Goal: Task Accomplishment & Management: Use online tool/utility

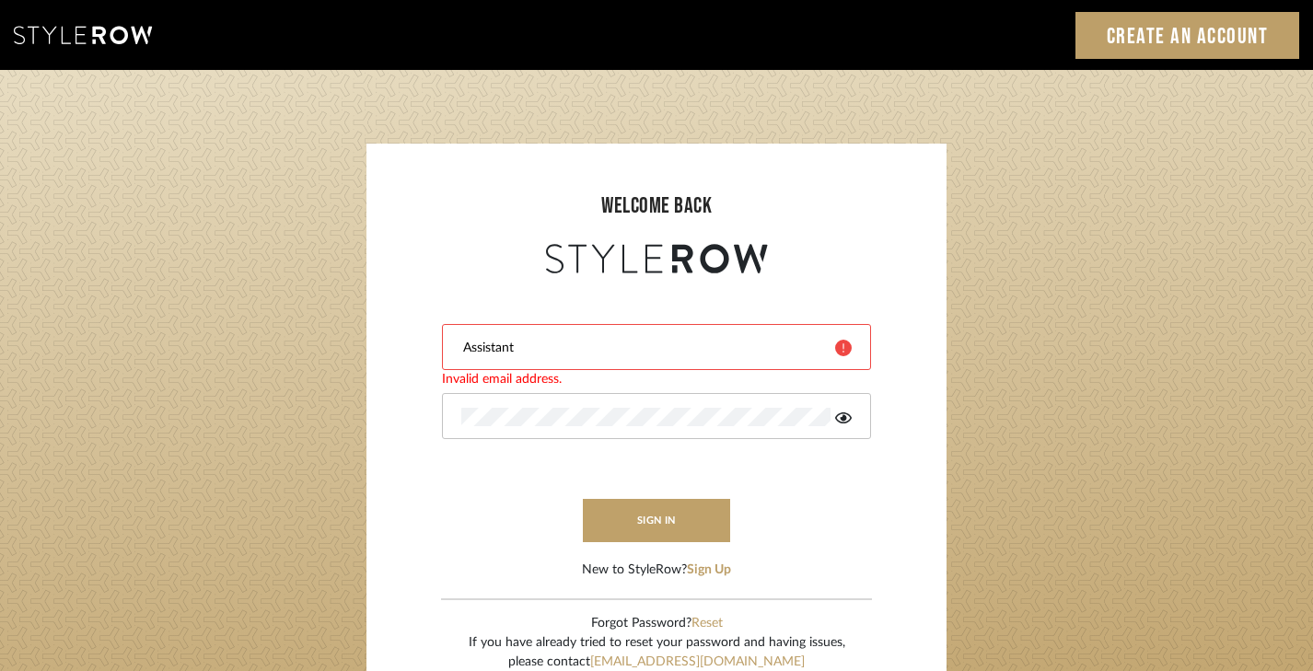
click at [519, 350] on input "Assistant" at bounding box center [641, 348] width 360 height 18
type input "A"
type input "[EMAIL_ADDRESS][DOMAIN_NAME]"
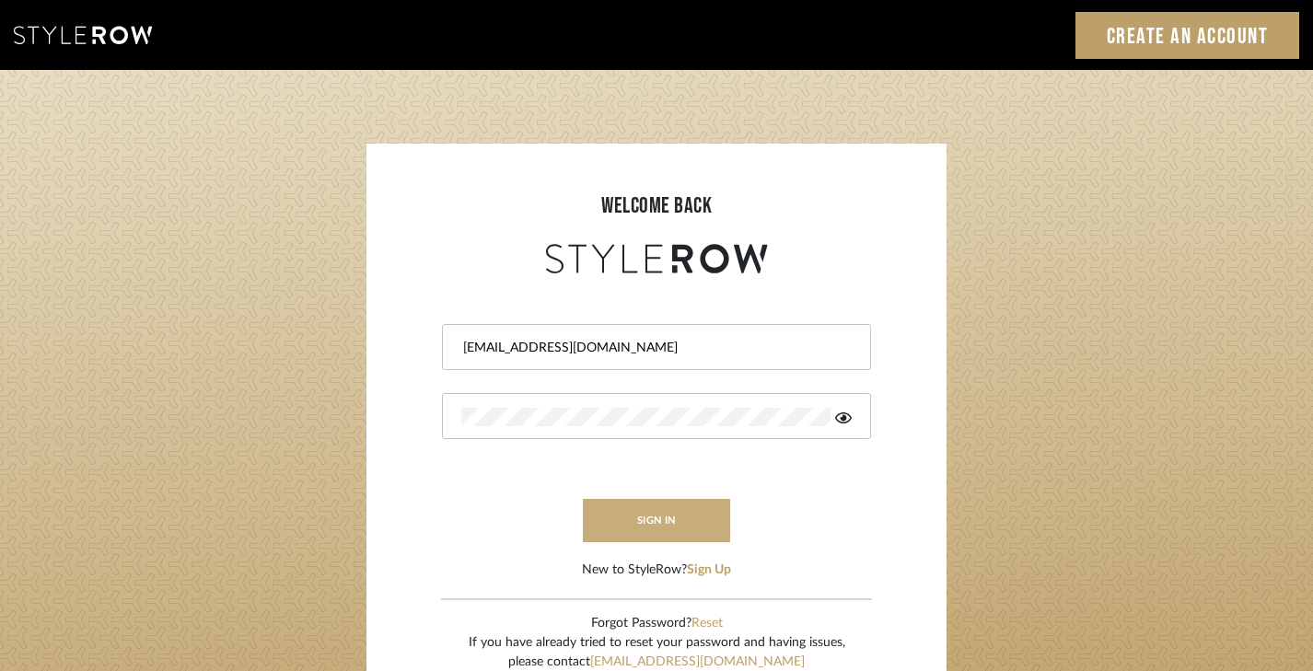
click at [664, 519] on button "sign in" at bounding box center [656, 520] width 147 height 43
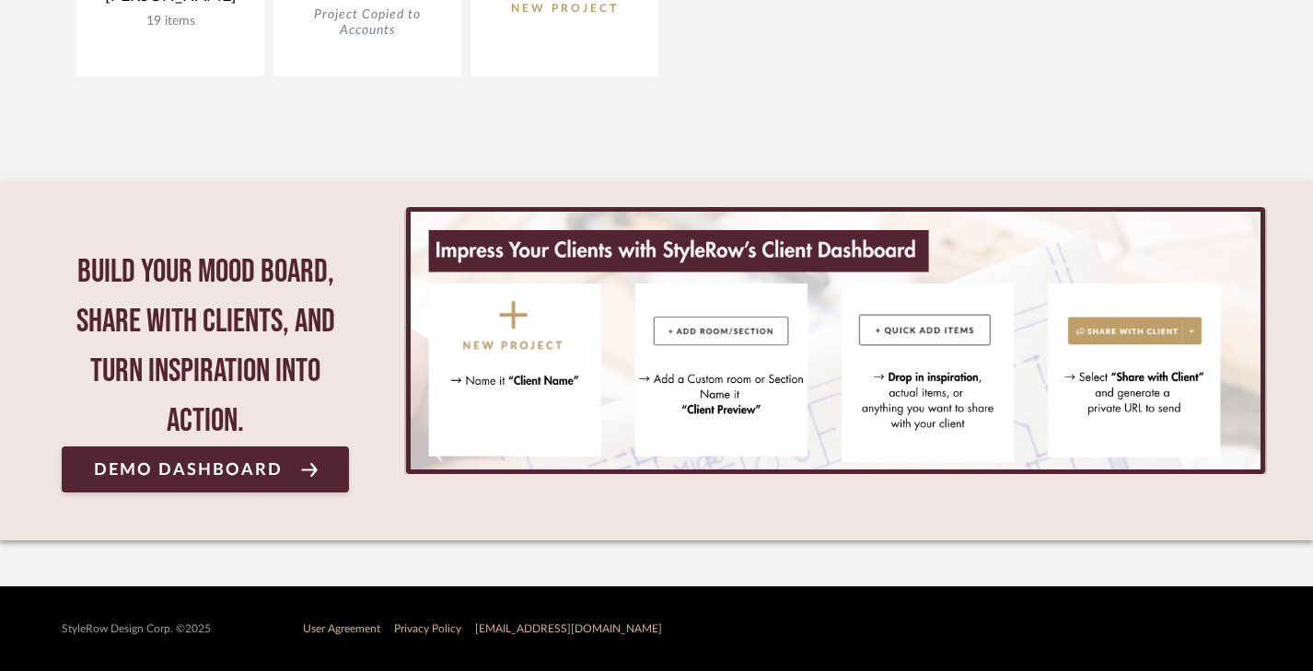
scroll to position [558, 0]
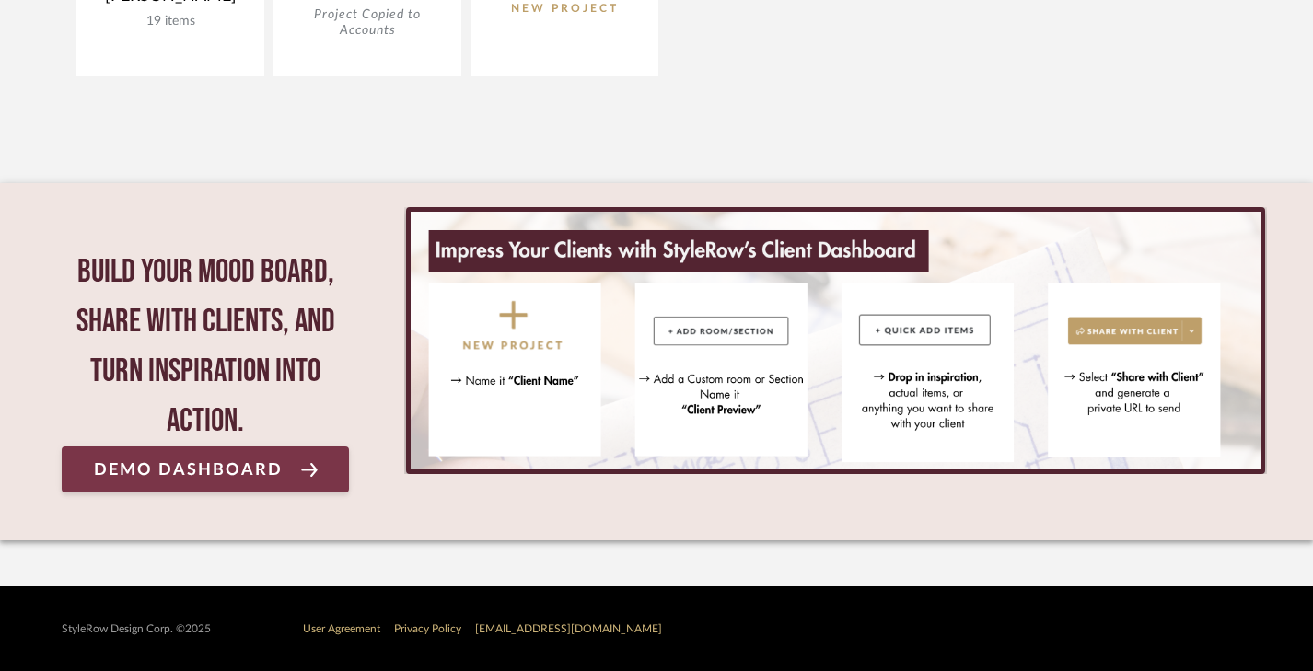
click at [262, 470] on span "Demo Dashboard" at bounding box center [188, 469] width 189 height 17
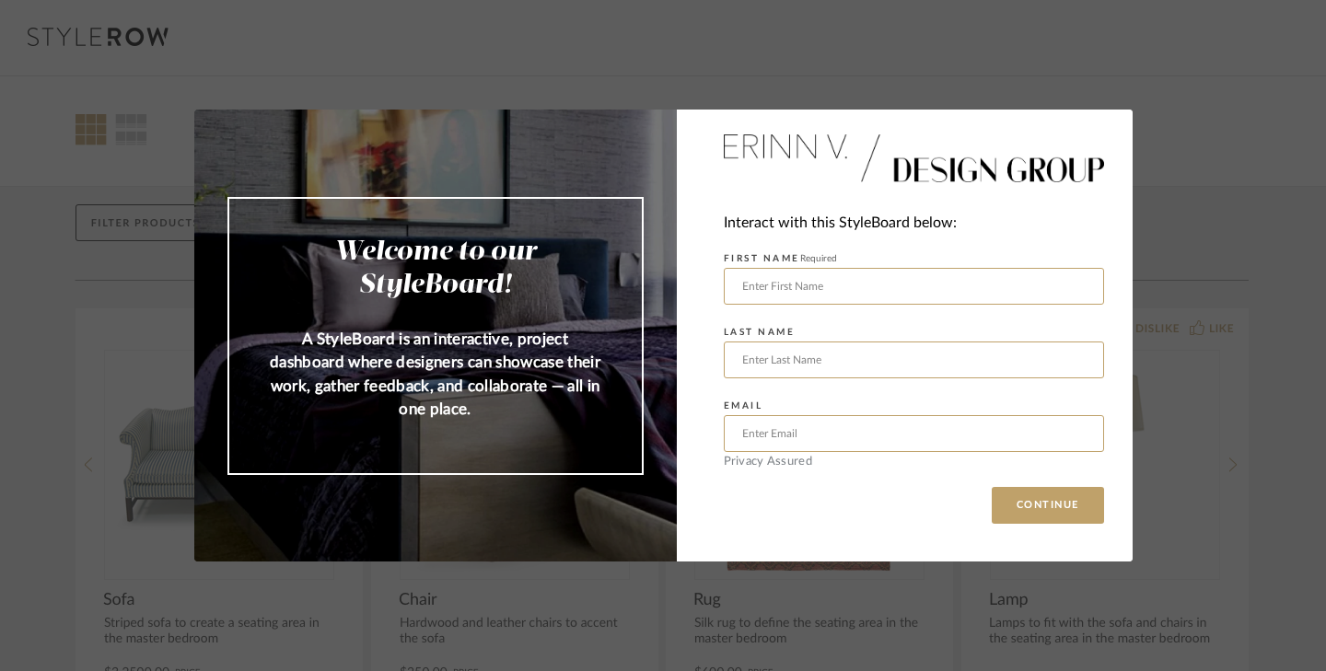
click at [466, 99] on div "Welcome to our StyleBoard! A StyleBoard is an interactive, project dashboard wh…" at bounding box center [663, 335] width 1326 height 671
type input "[PERSON_NAME]"
type input "Showers"
type input "[EMAIL_ADDRESS][DOMAIN_NAME]"
click at [1052, 509] on button "CONTINUE" at bounding box center [1048, 505] width 112 height 37
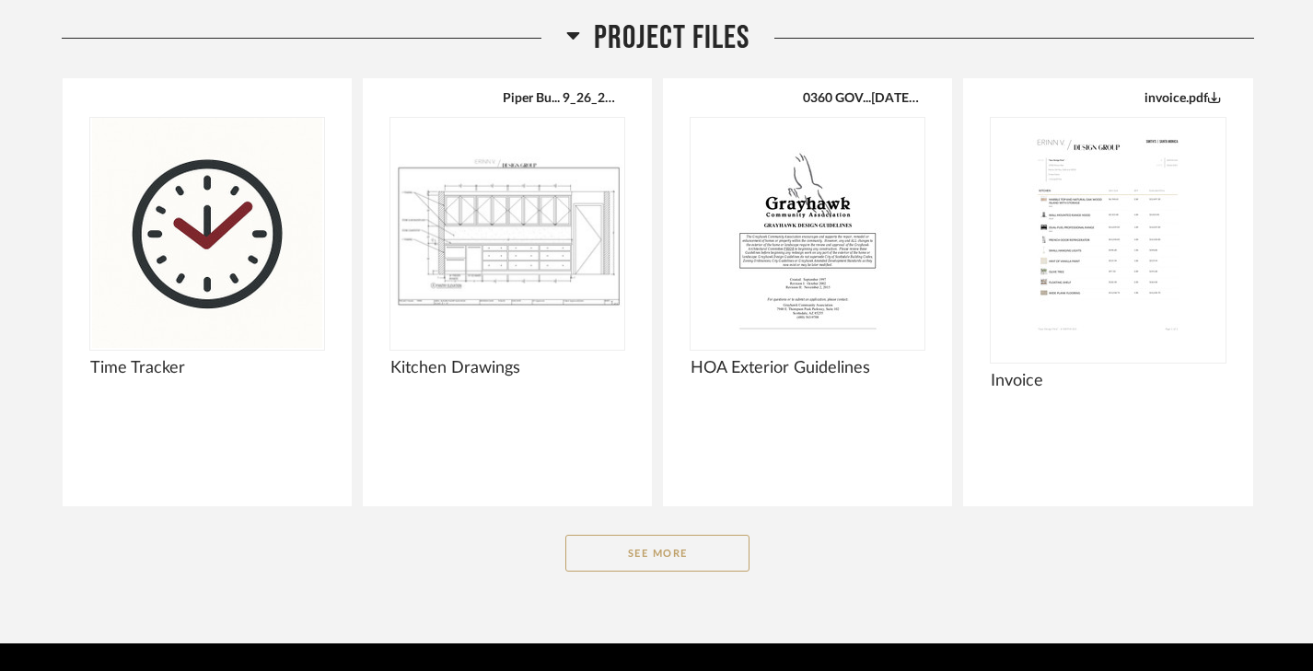
scroll to position [1449, 0]
click at [657, 556] on button "See More" at bounding box center [657, 553] width 184 height 37
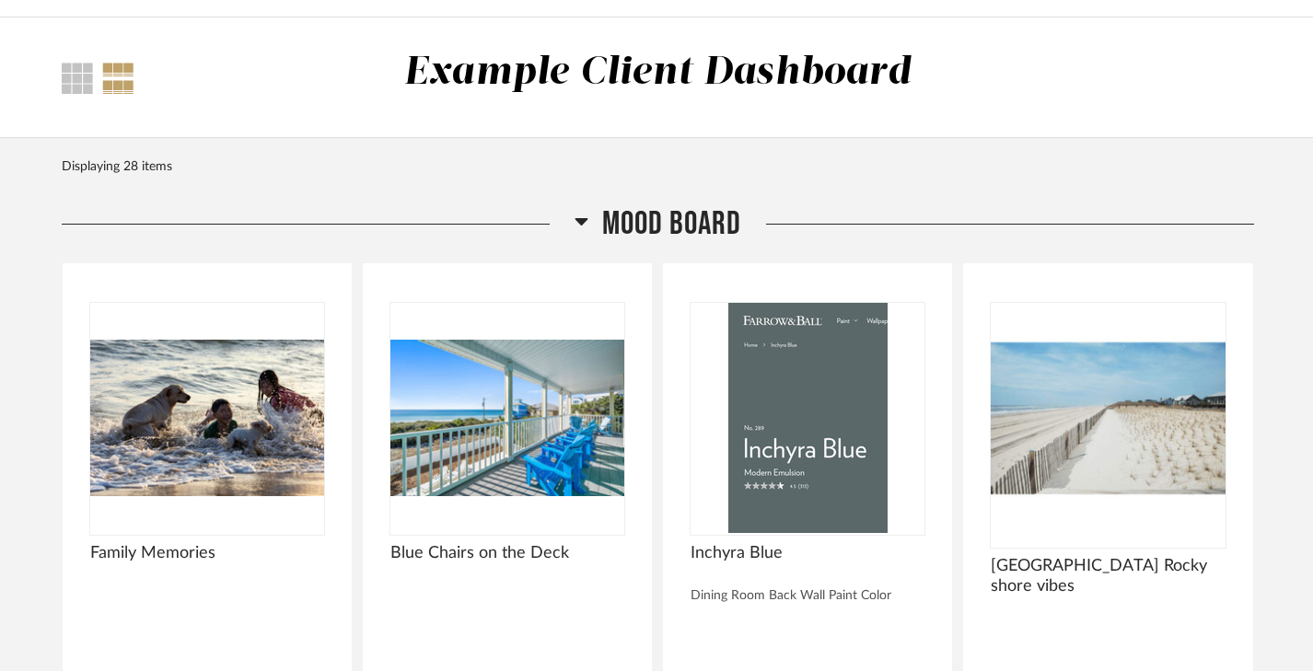
scroll to position [58, 0]
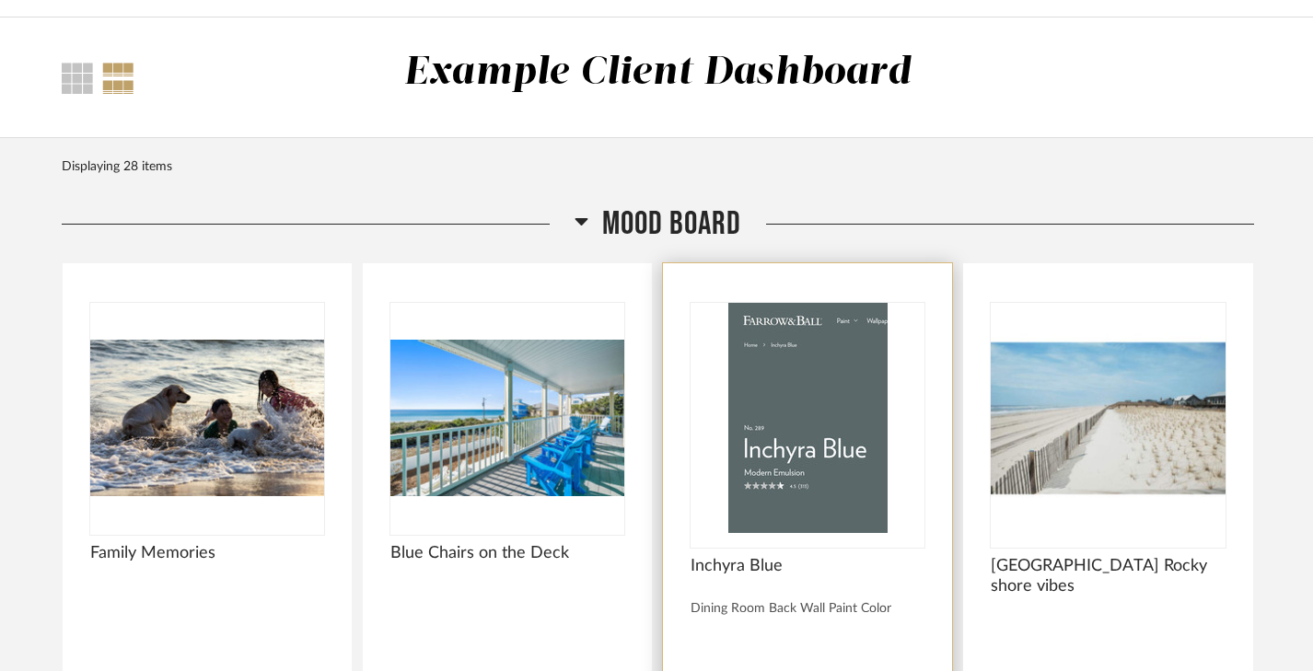
click at [842, 546] on div at bounding box center [808, 425] width 234 height 245
click at [853, 421] on img "0" at bounding box center [808, 418] width 234 height 230
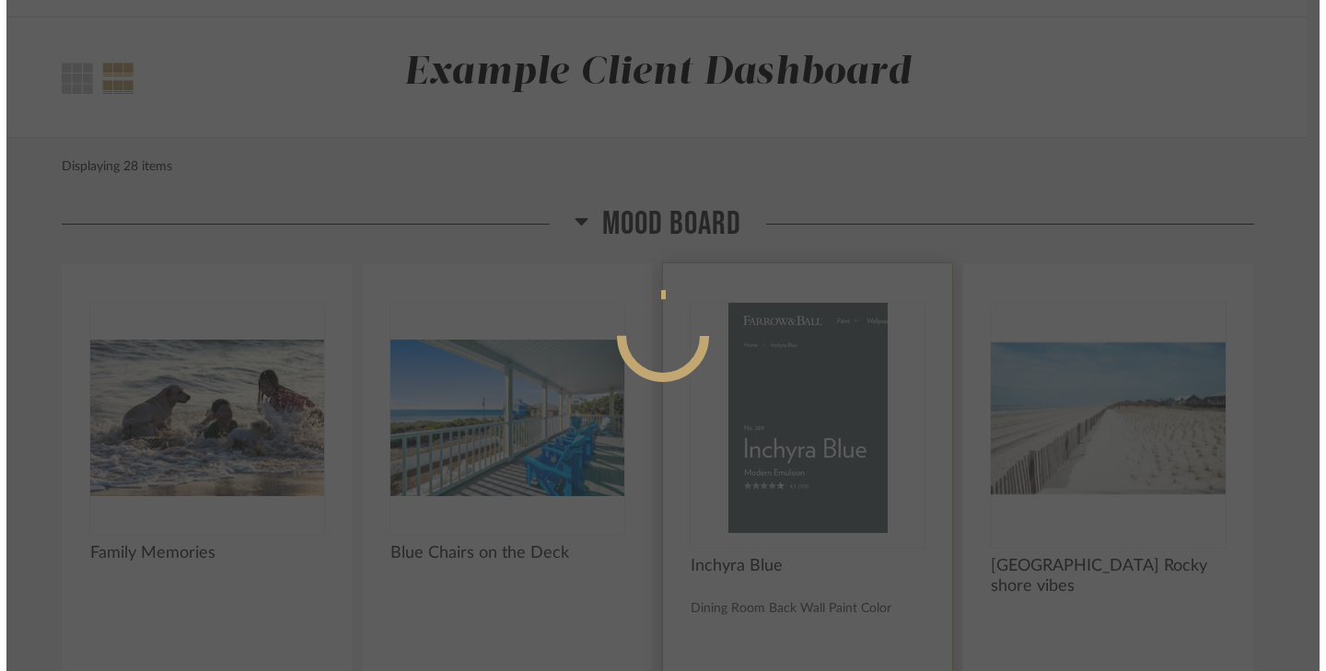
scroll to position [0, 0]
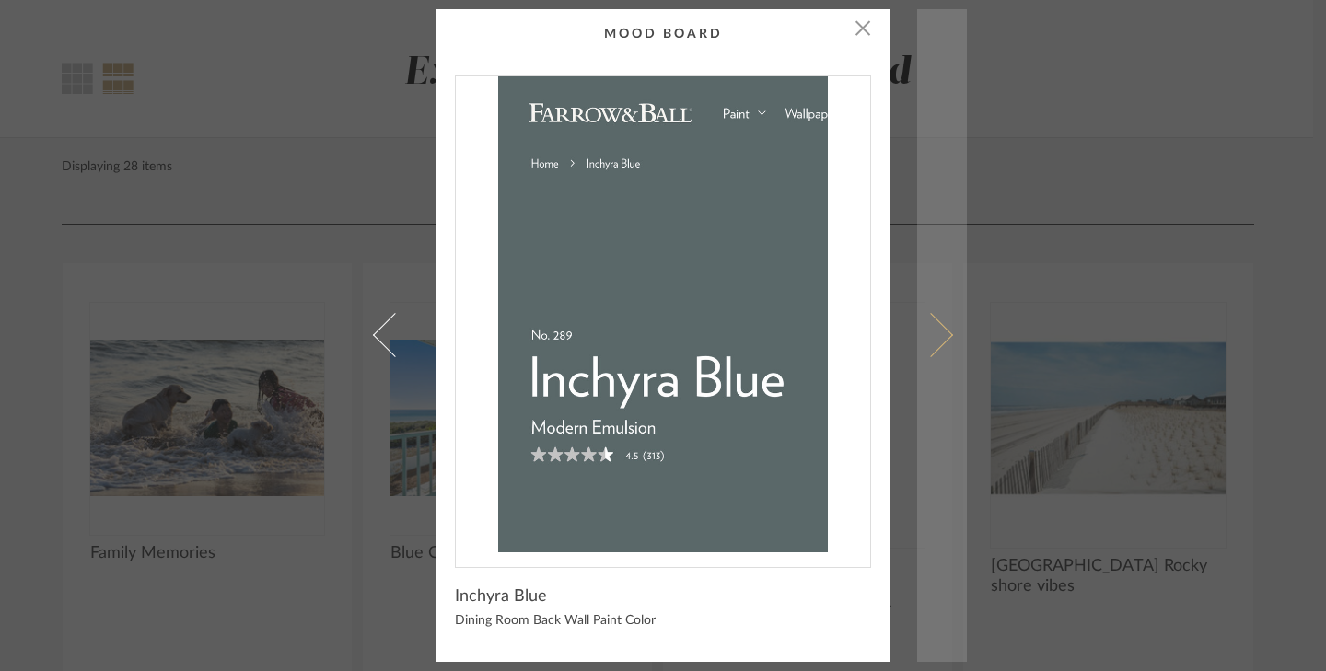
click at [946, 334] on span at bounding box center [931, 335] width 44 height 44
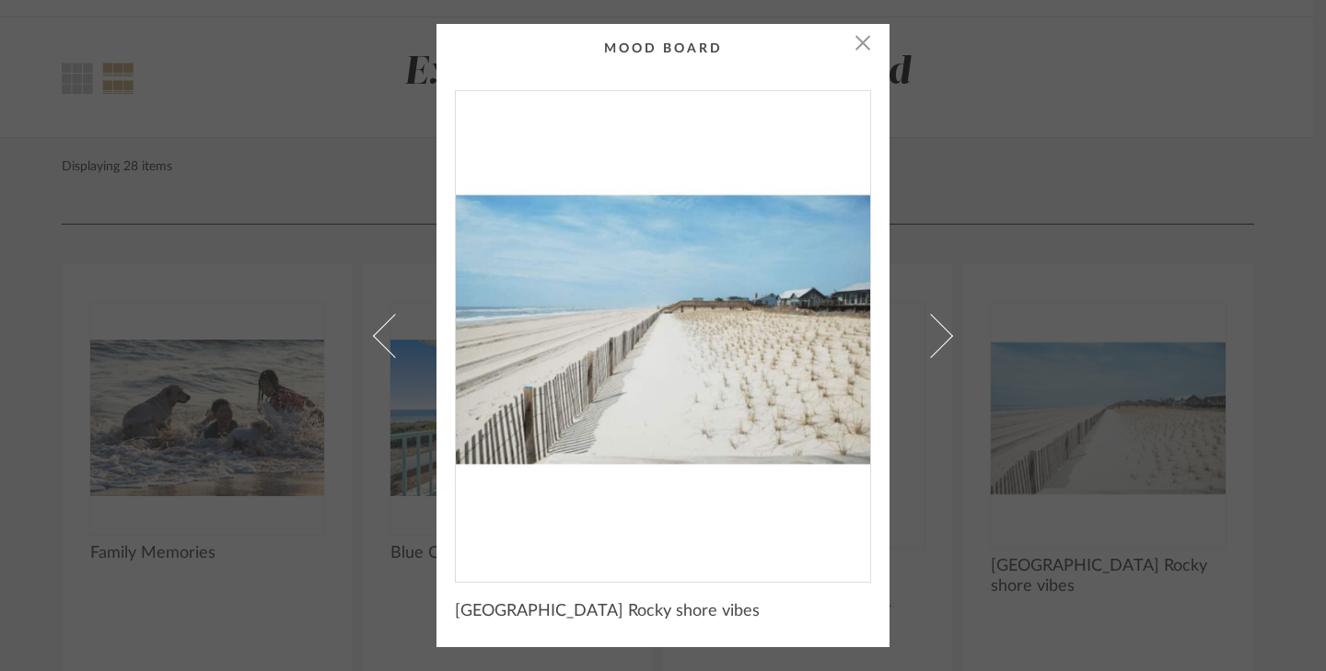
click at [946, 334] on link at bounding box center [942, 335] width 50 height 623
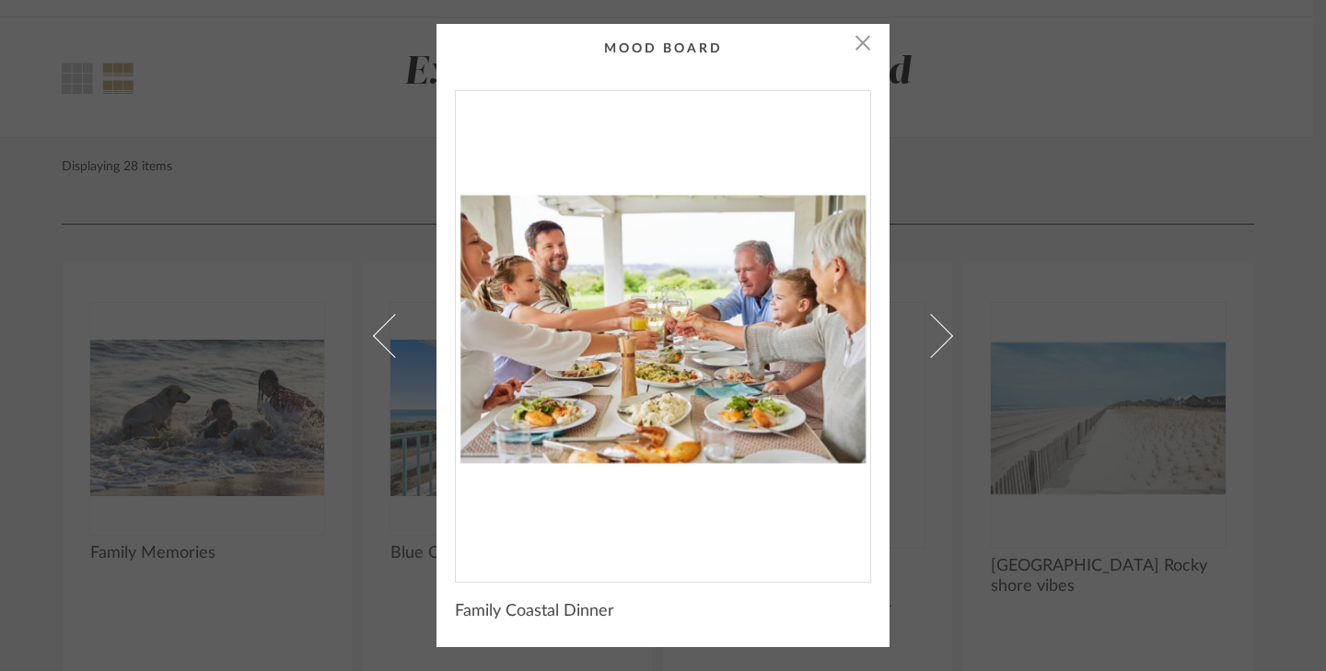
click at [946, 334] on link at bounding box center [942, 335] width 50 height 623
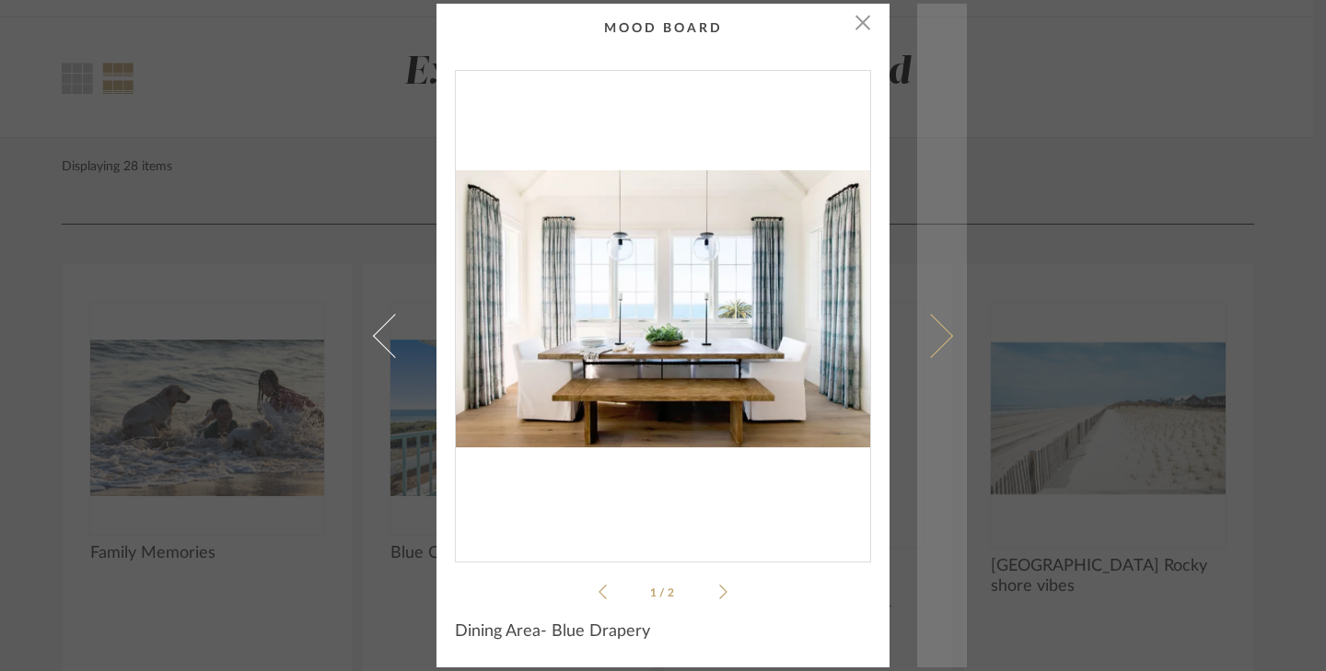
click at [933, 339] on span at bounding box center [931, 335] width 44 height 44
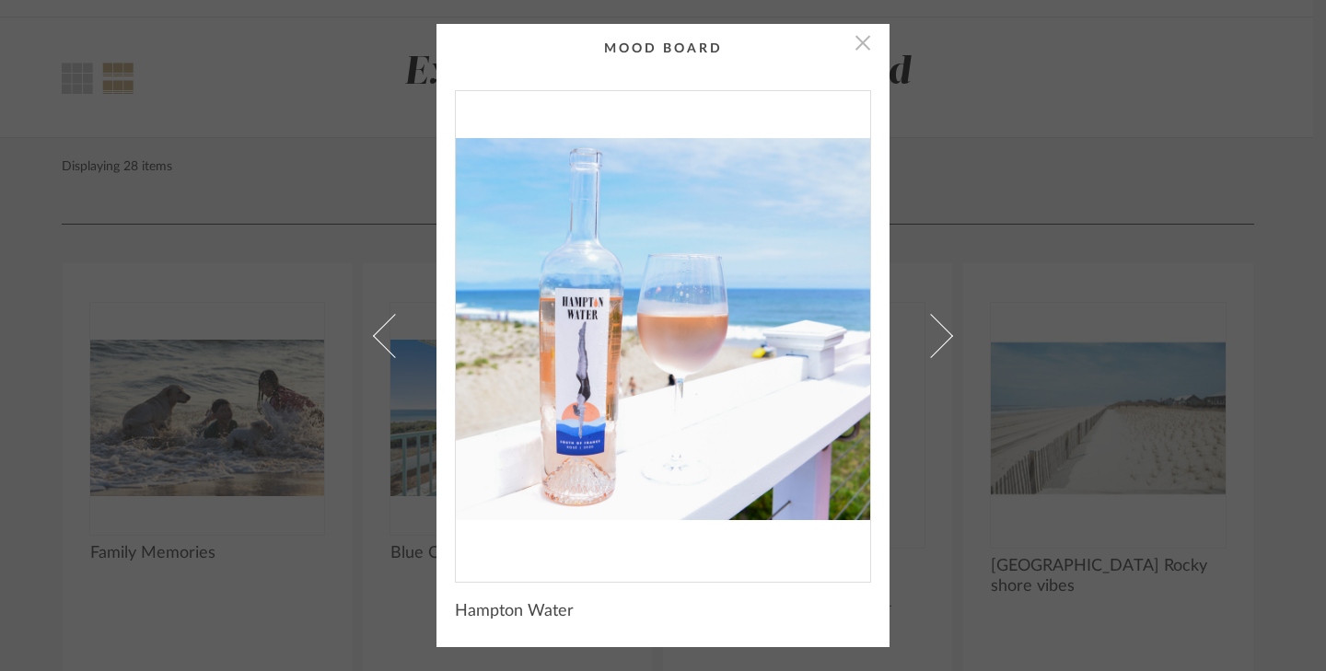
click at [855, 47] on span "button" at bounding box center [862, 42] width 37 height 37
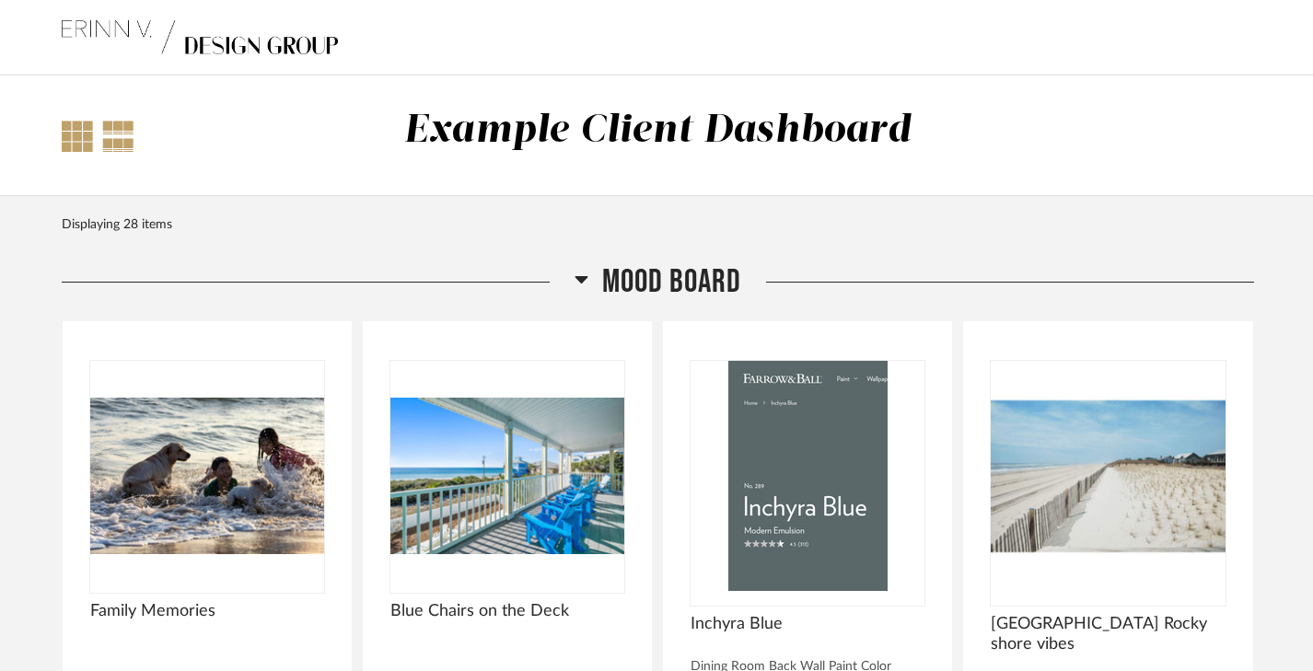
click at [80, 140] on div at bounding box center [77, 136] width 31 height 31
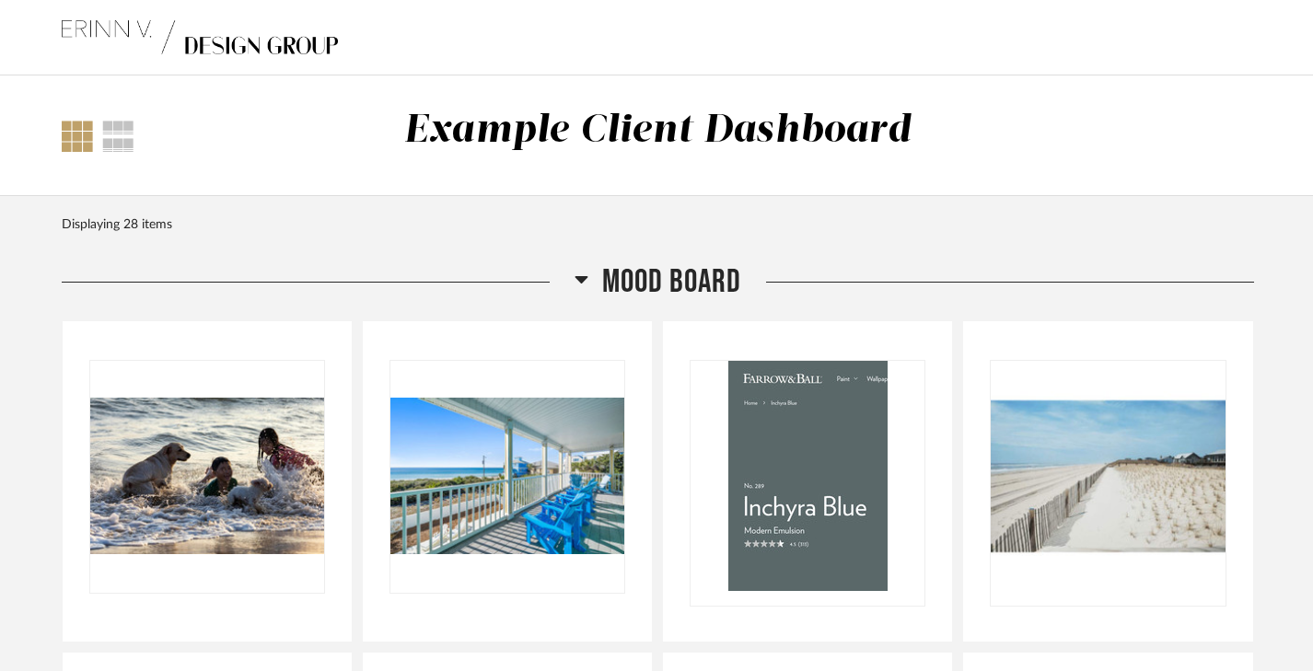
click at [80, 140] on div at bounding box center [77, 136] width 31 height 31
click at [121, 129] on div at bounding box center [118, 136] width 32 height 31
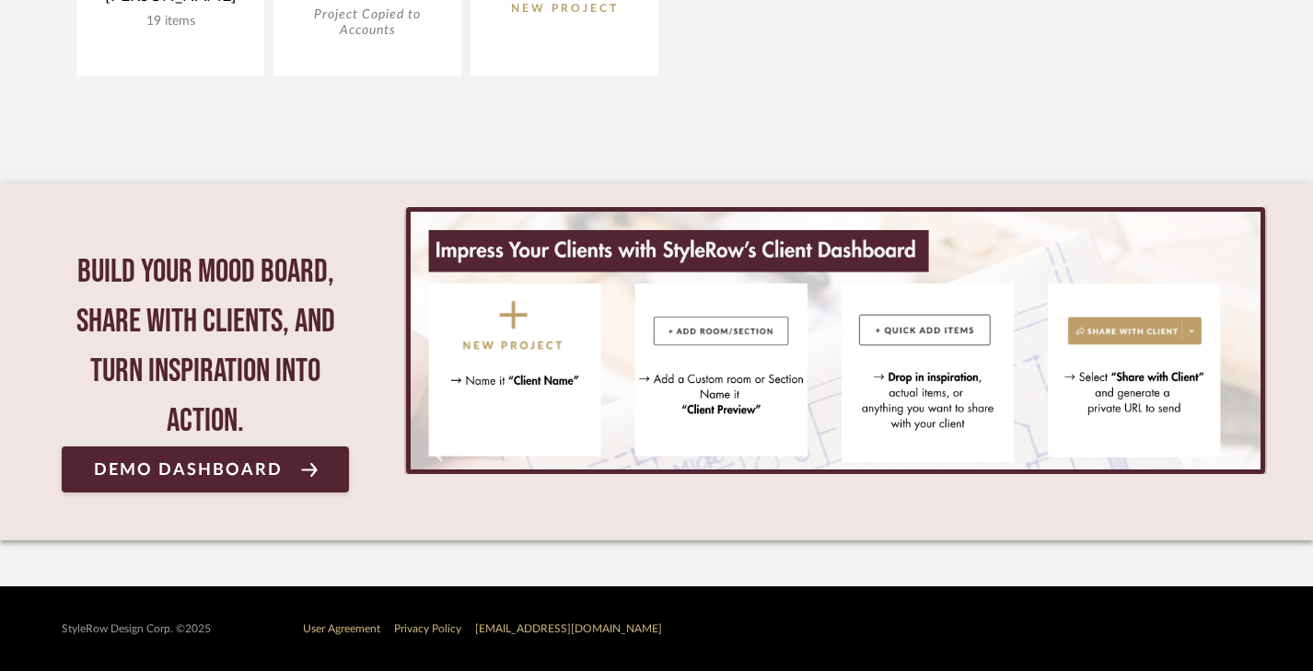
scroll to position [558, 0]
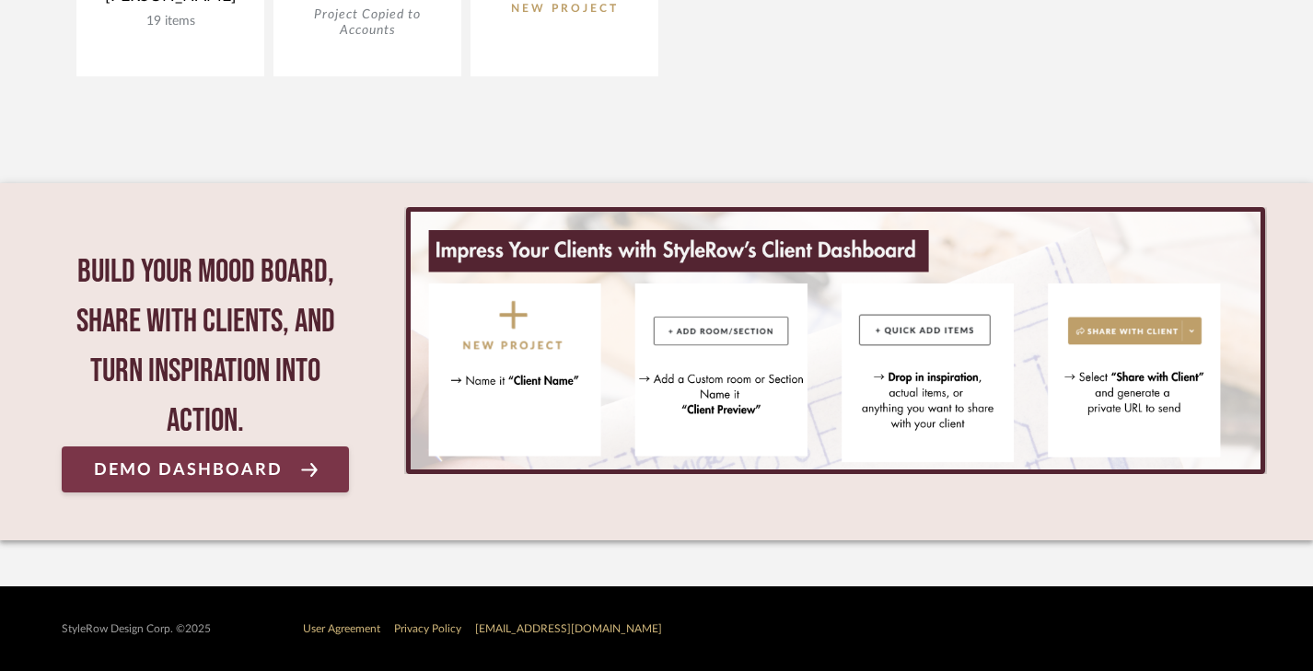
click at [250, 472] on span "Demo Dashboard" at bounding box center [188, 469] width 189 height 17
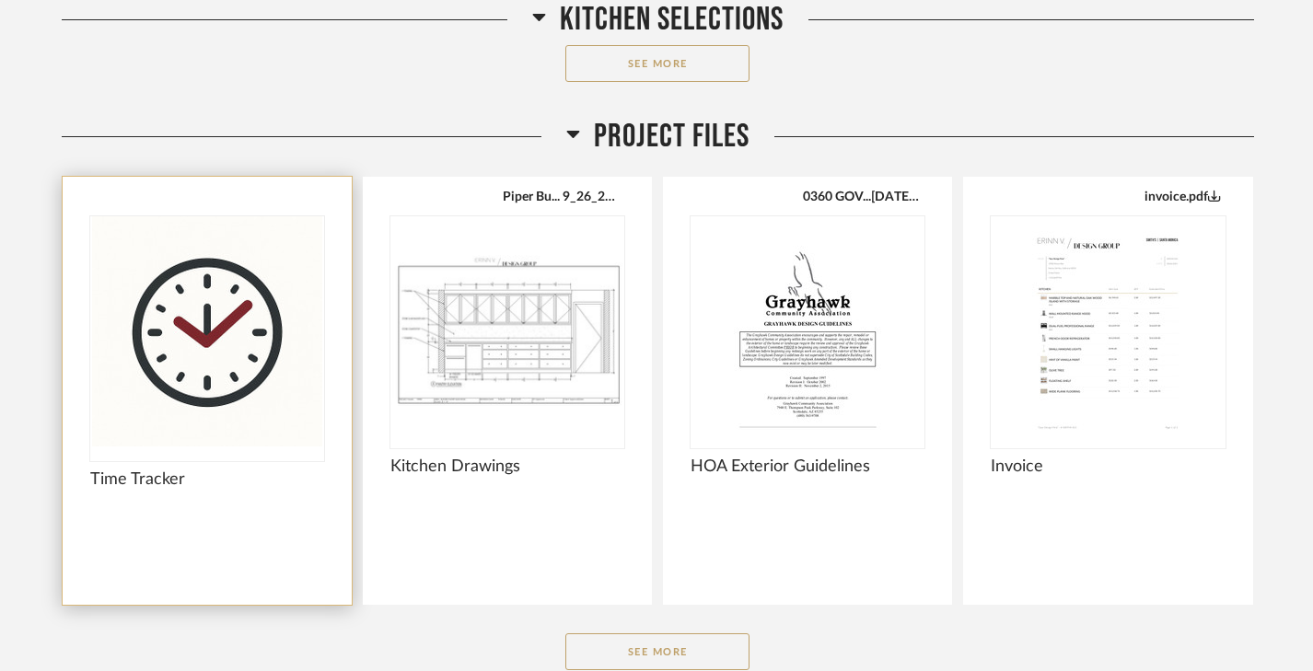
scroll to position [1359, 0]
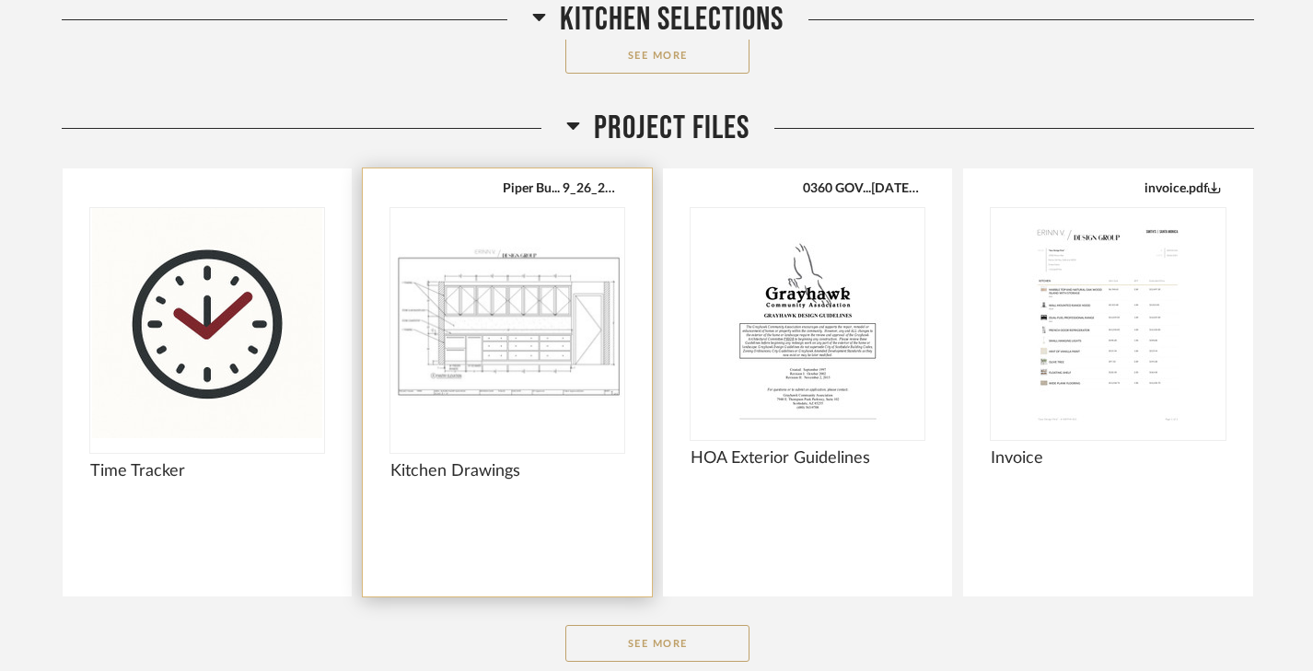
click at [491, 347] on img "0" at bounding box center [507, 323] width 234 height 230
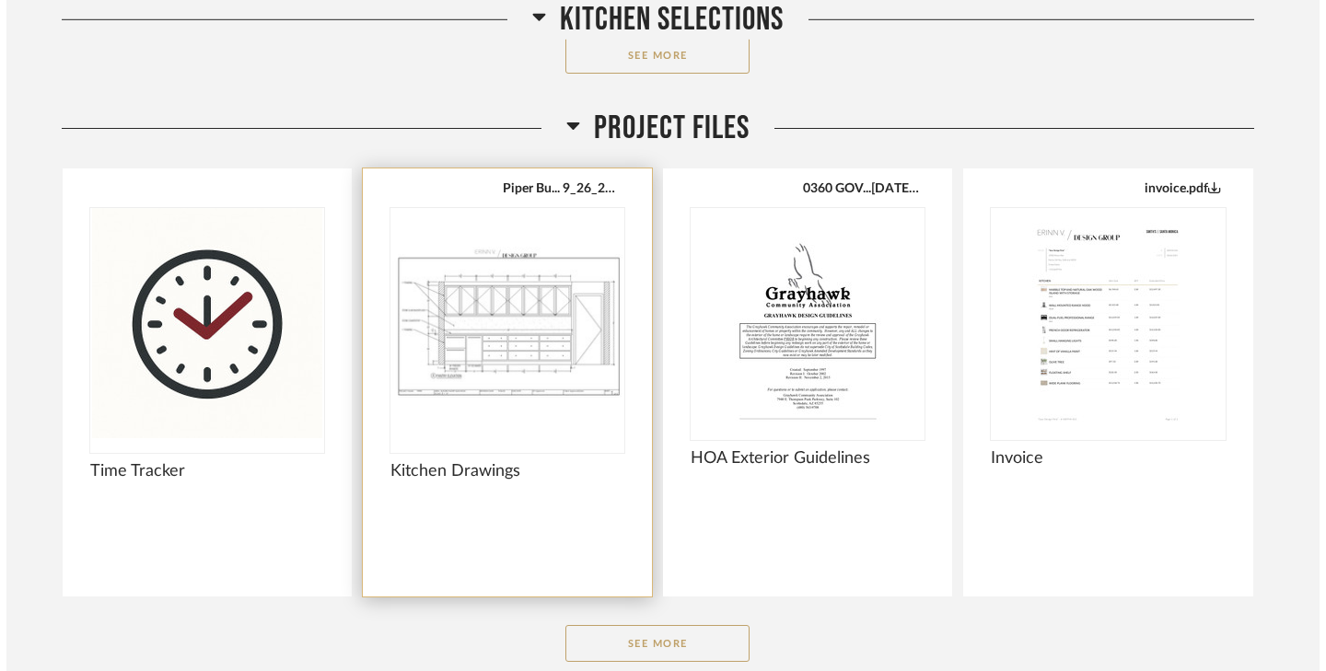
scroll to position [0, 0]
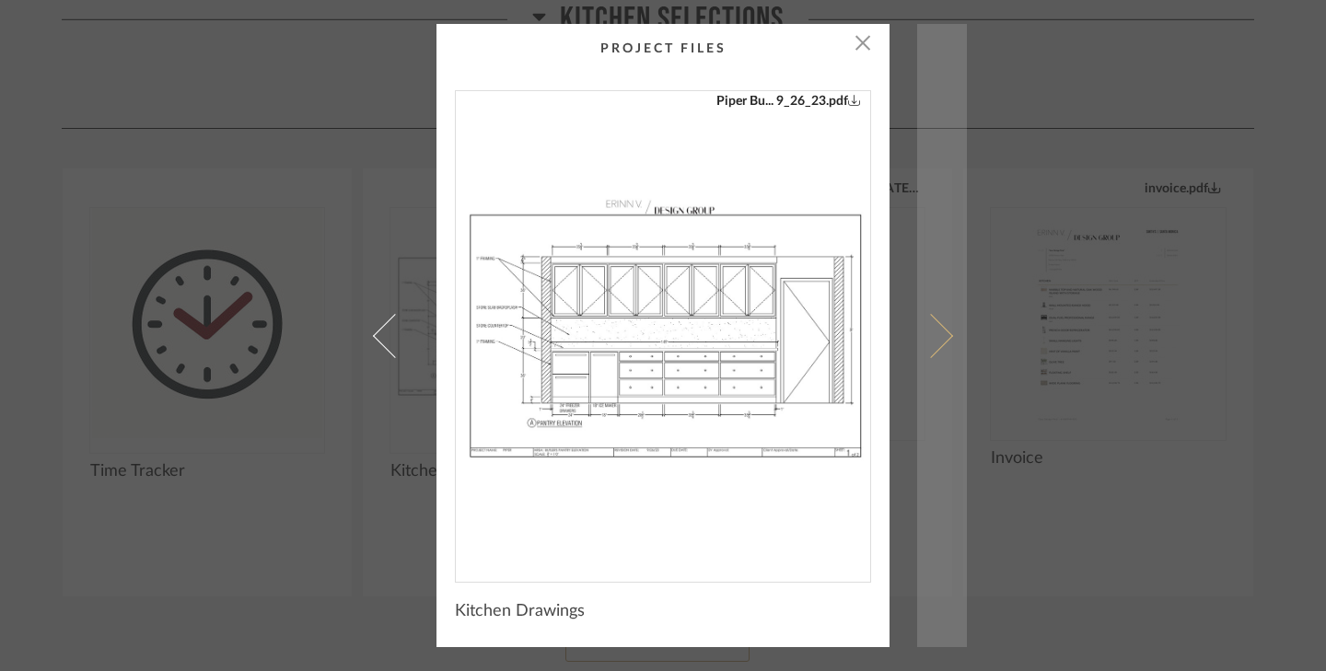
click at [939, 337] on span at bounding box center [931, 335] width 44 height 44
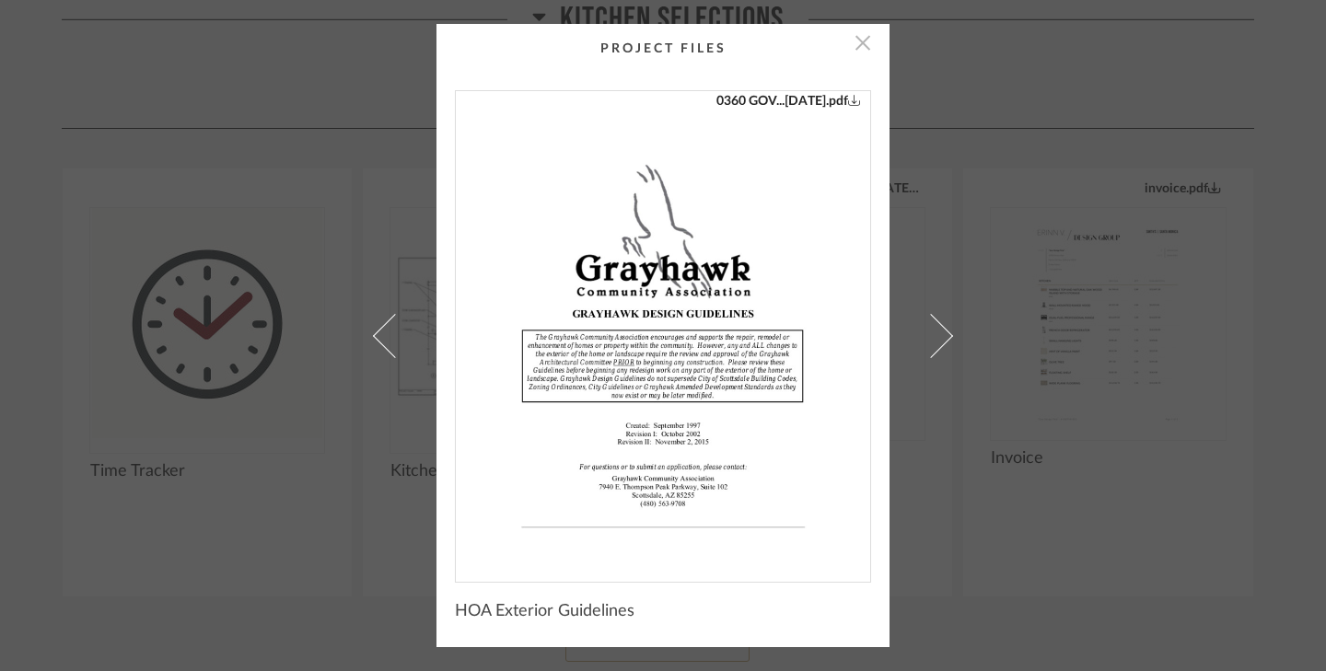
click at [855, 47] on span "button" at bounding box center [862, 42] width 37 height 37
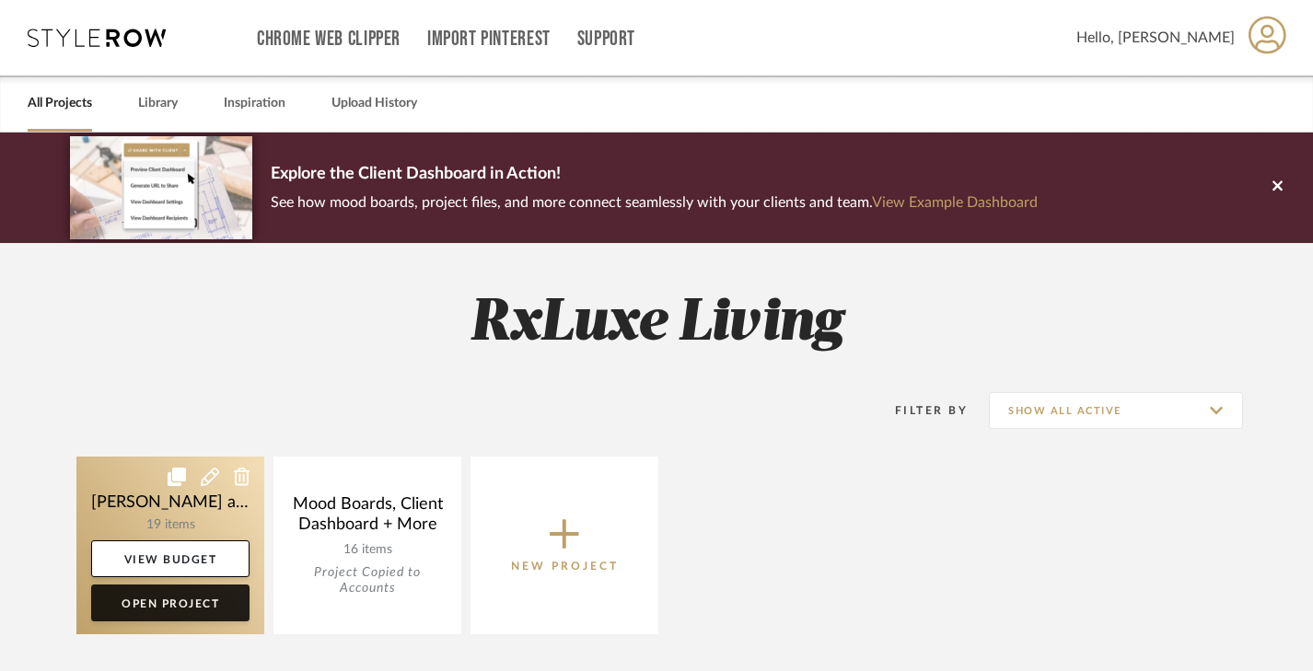
click at [189, 607] on link "Open Project" at bounding box center [170, 603] width 158 height 37
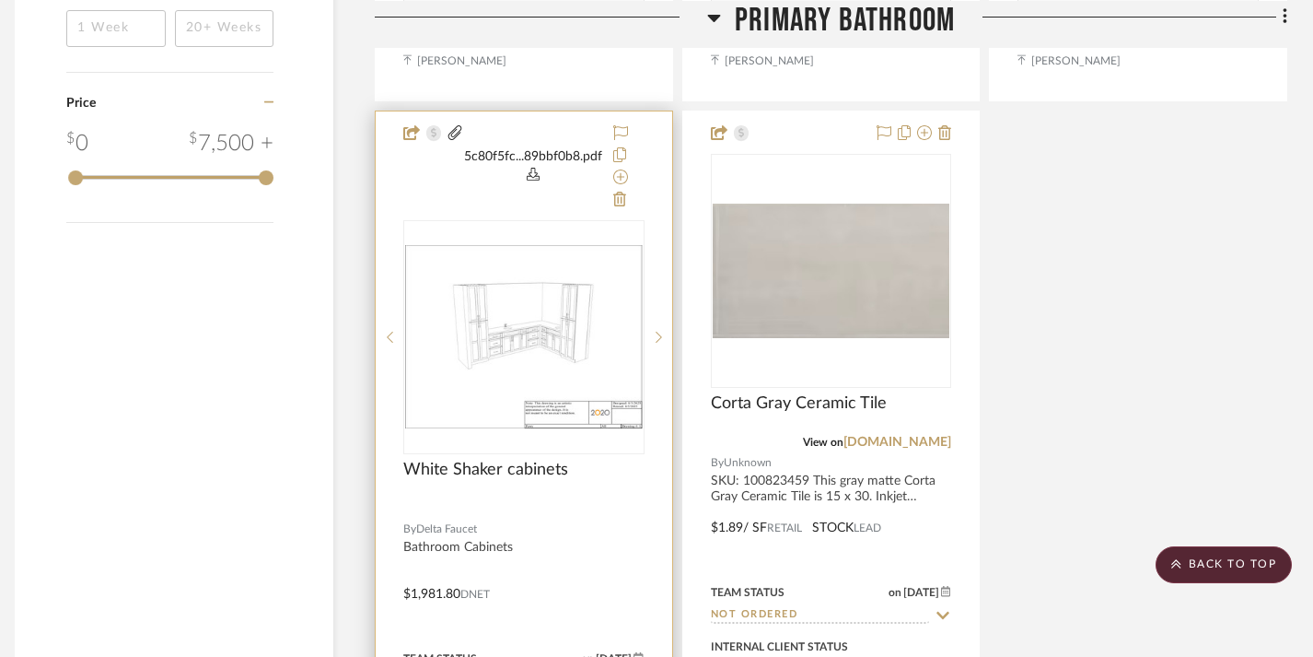
scroll to position [2078, 13]
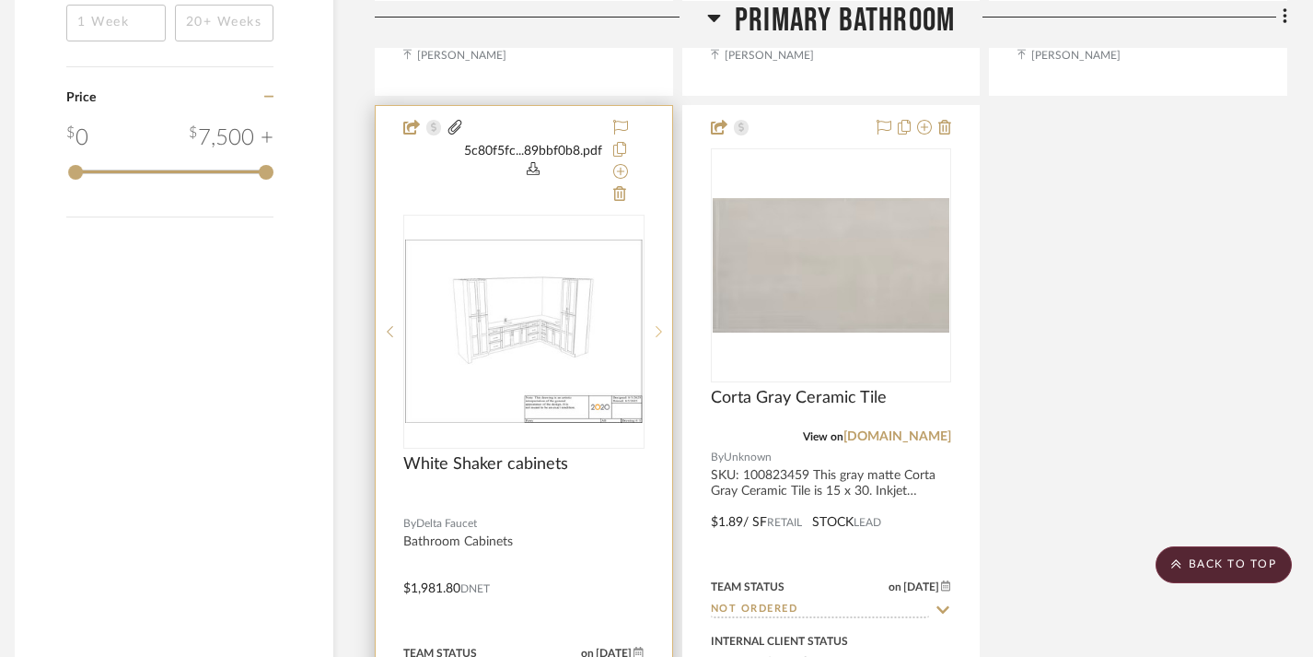
click at [661, 330] on icon at bounding box center [659, 331] width 6 height 13
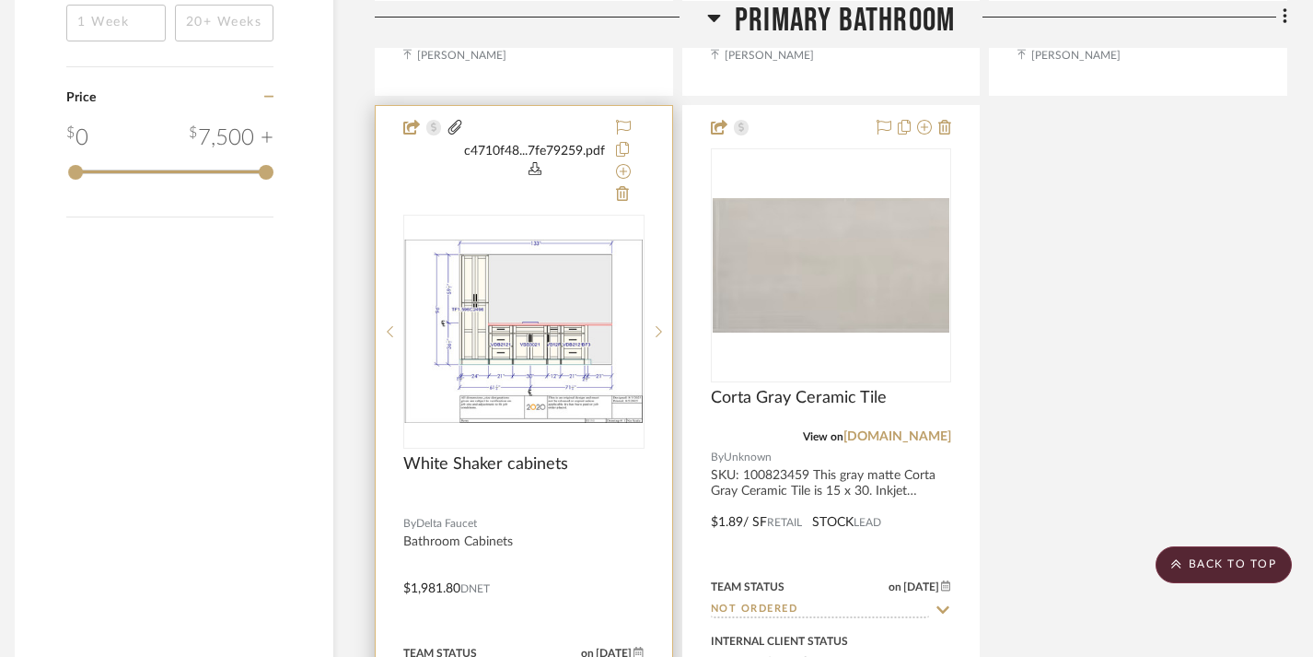
scroll to position [2073, 13]
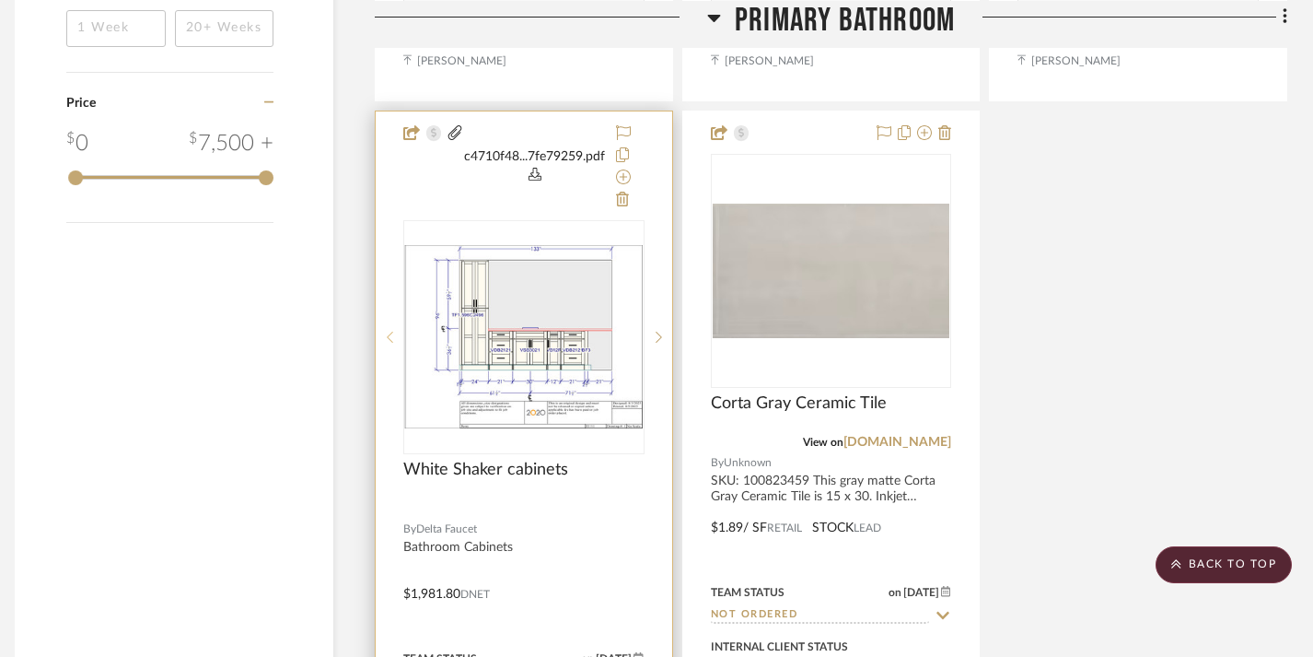
click at [390, 337] on icon at bounding box center [390, 337] width 6 height 13
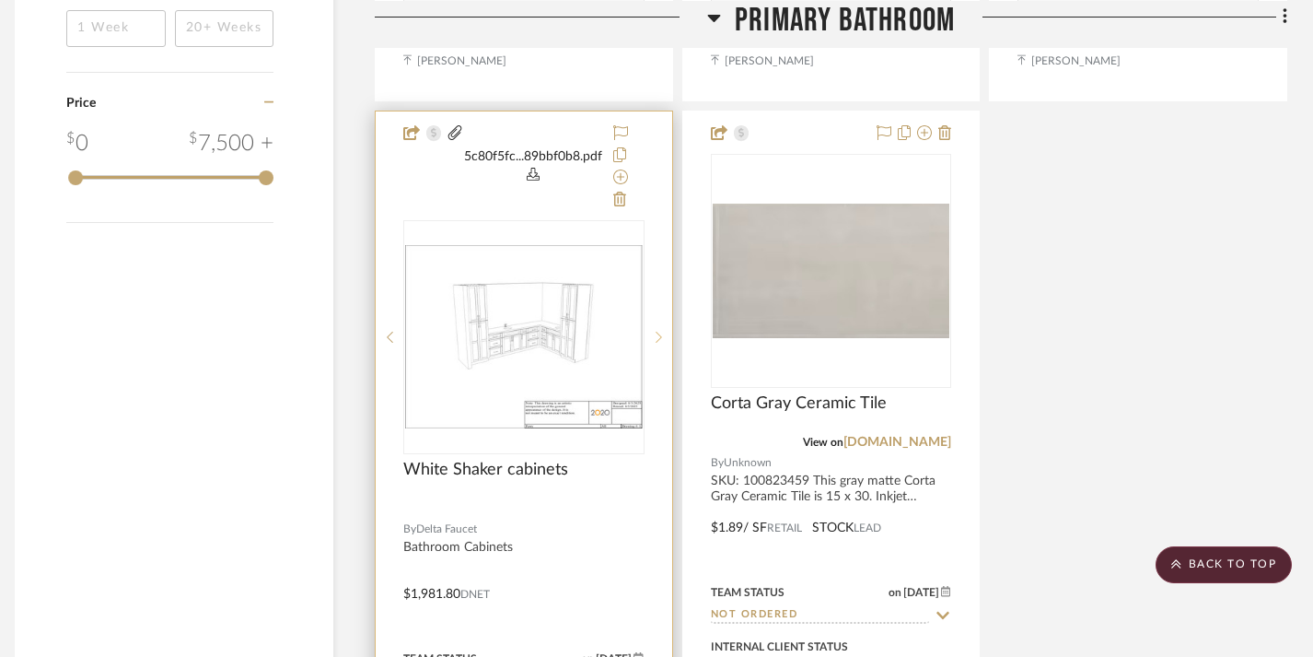
click at [663, 337] on sr-next-btn at bounding box center [659, 337] width 28 height 13
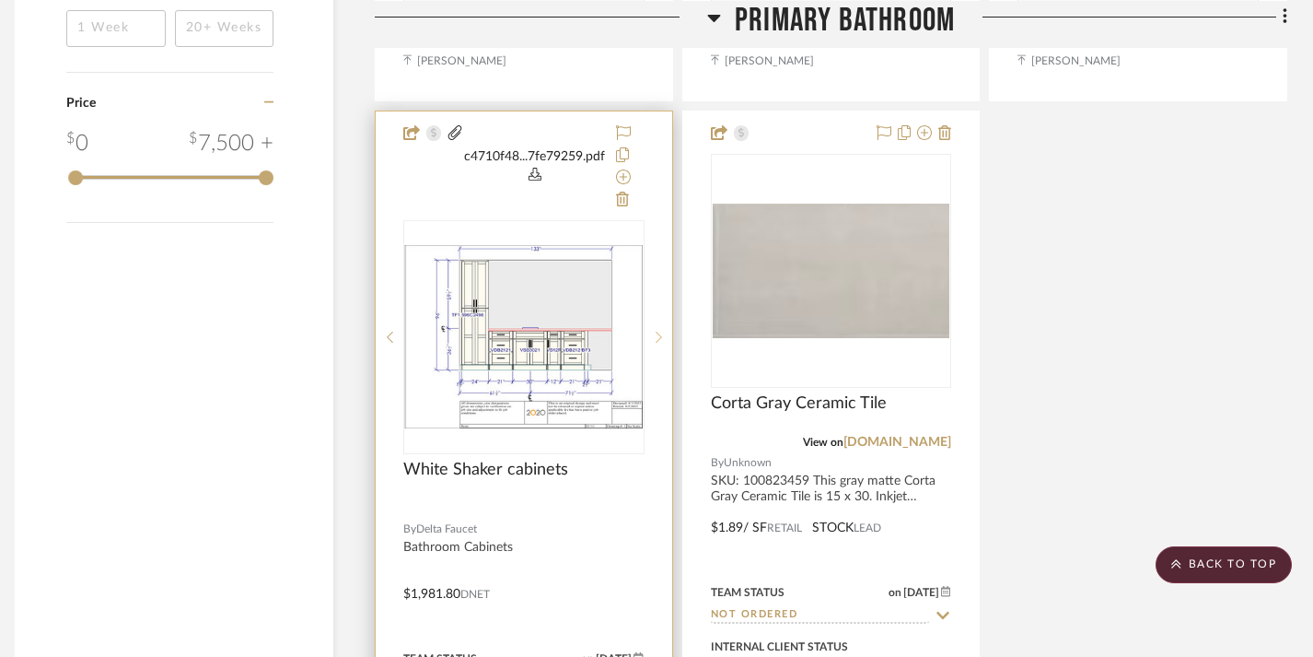
click at [663, 337] on sr-next-btn at bounding box center [659, 337] width 28 height 13
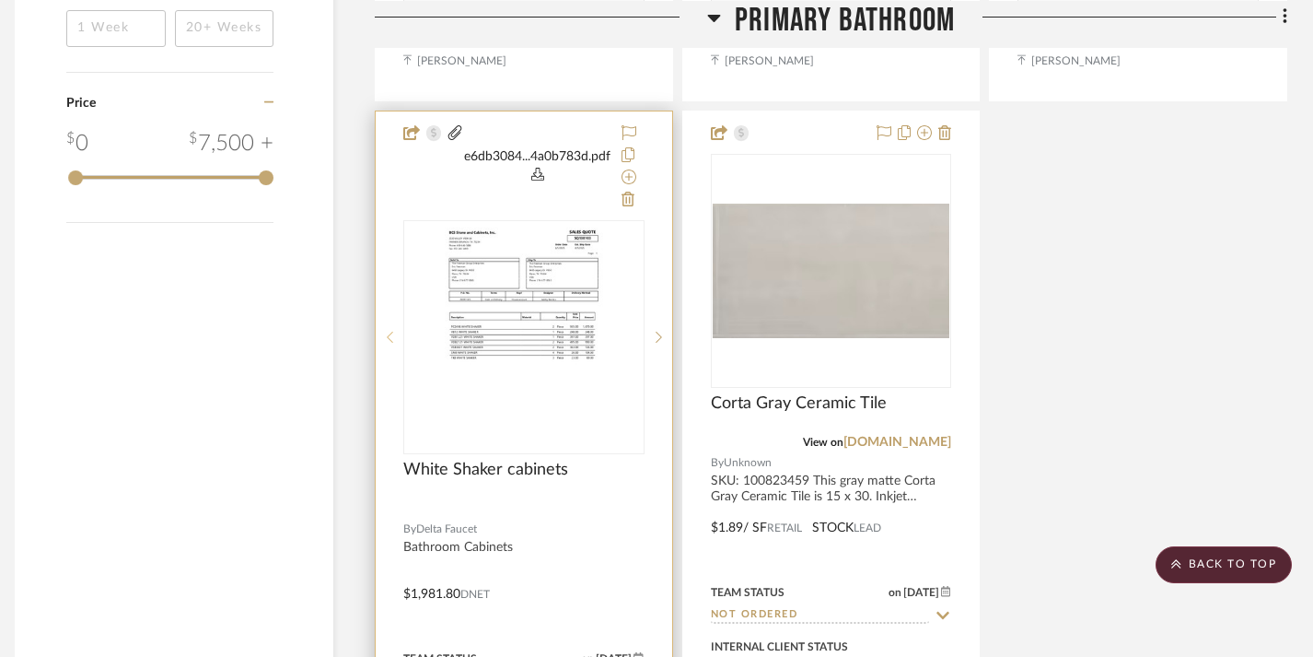
click at [388, 337] on icon at bounding box center [390, 337] width 6 height 13
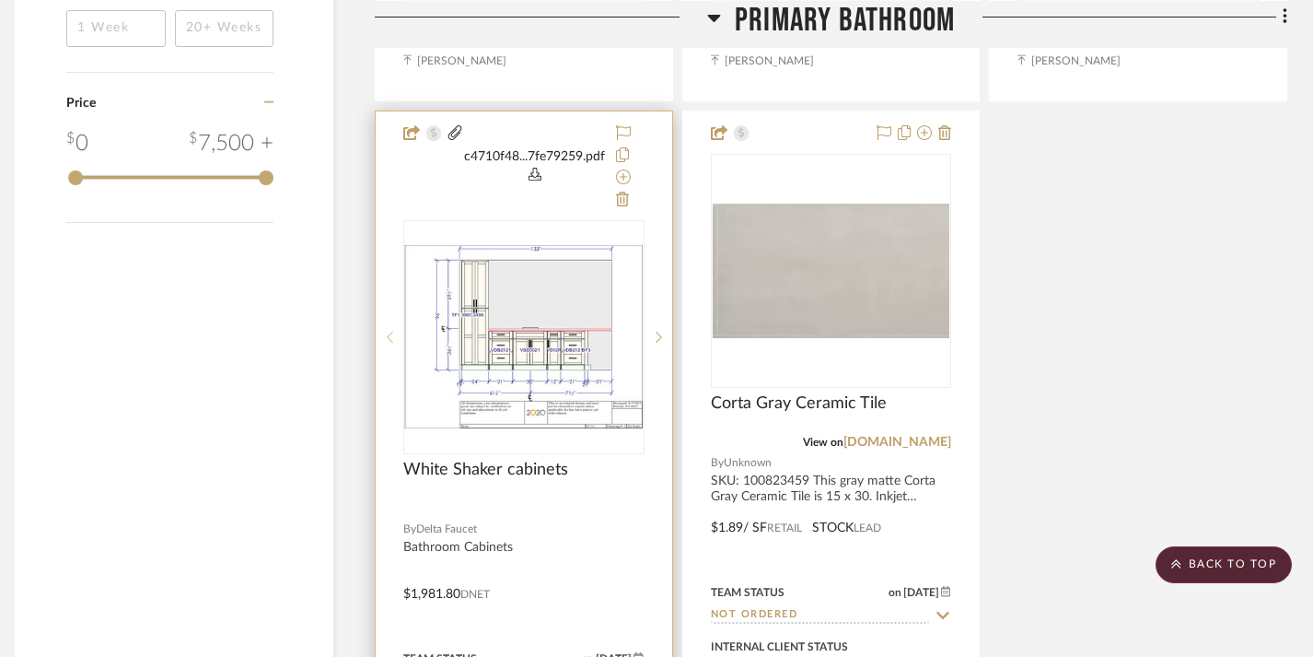
click at [388, 337] on icon at bounding box center [390, 337] width 6 height 13
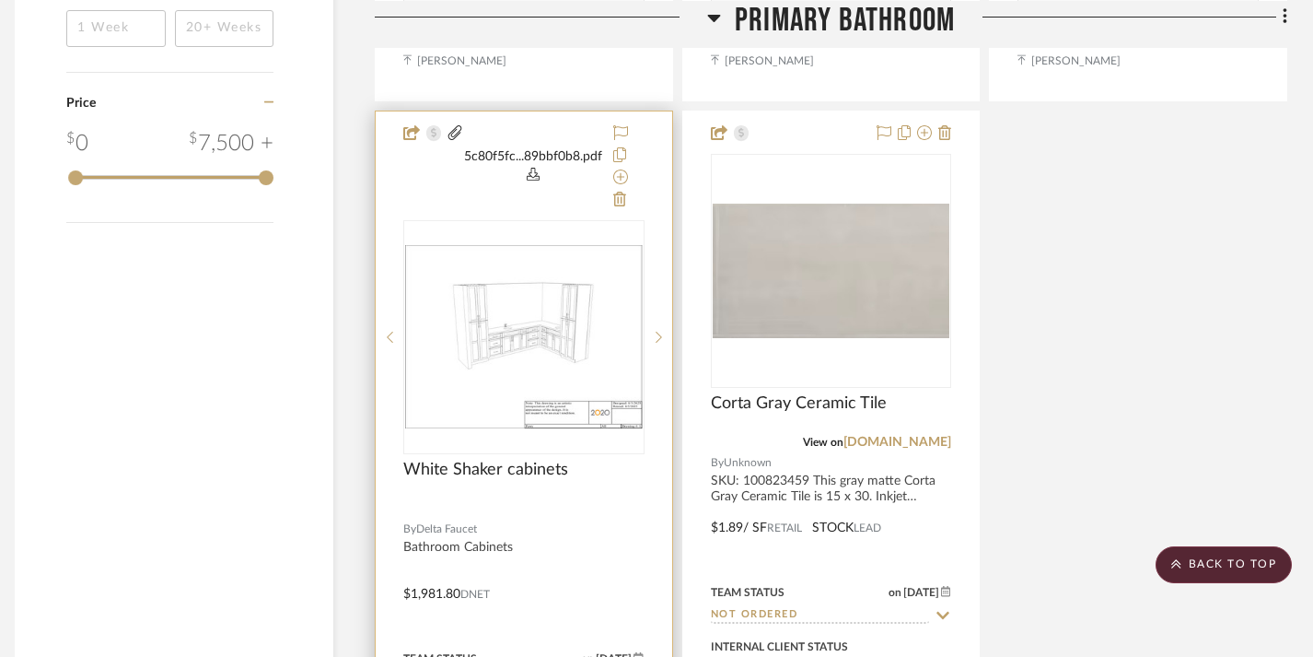
click at [540, 360] on img "0" at bounding box center [524, 336] width 238 height 183
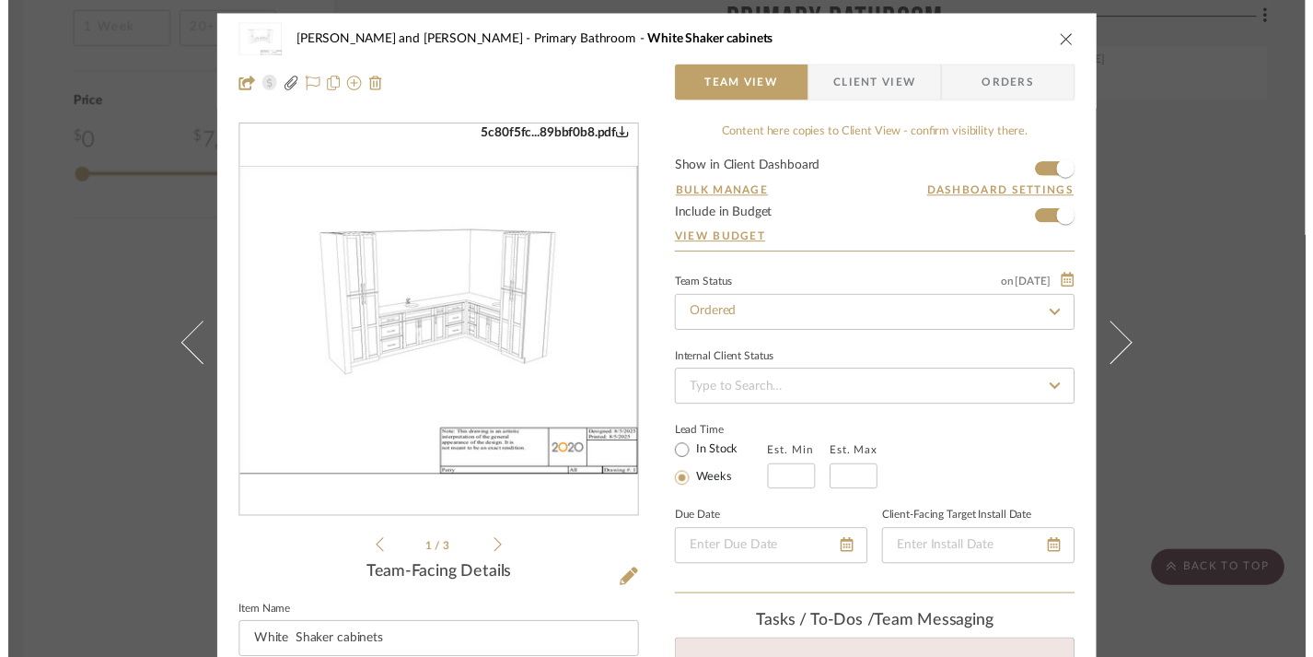
scroll to position [2, 0]
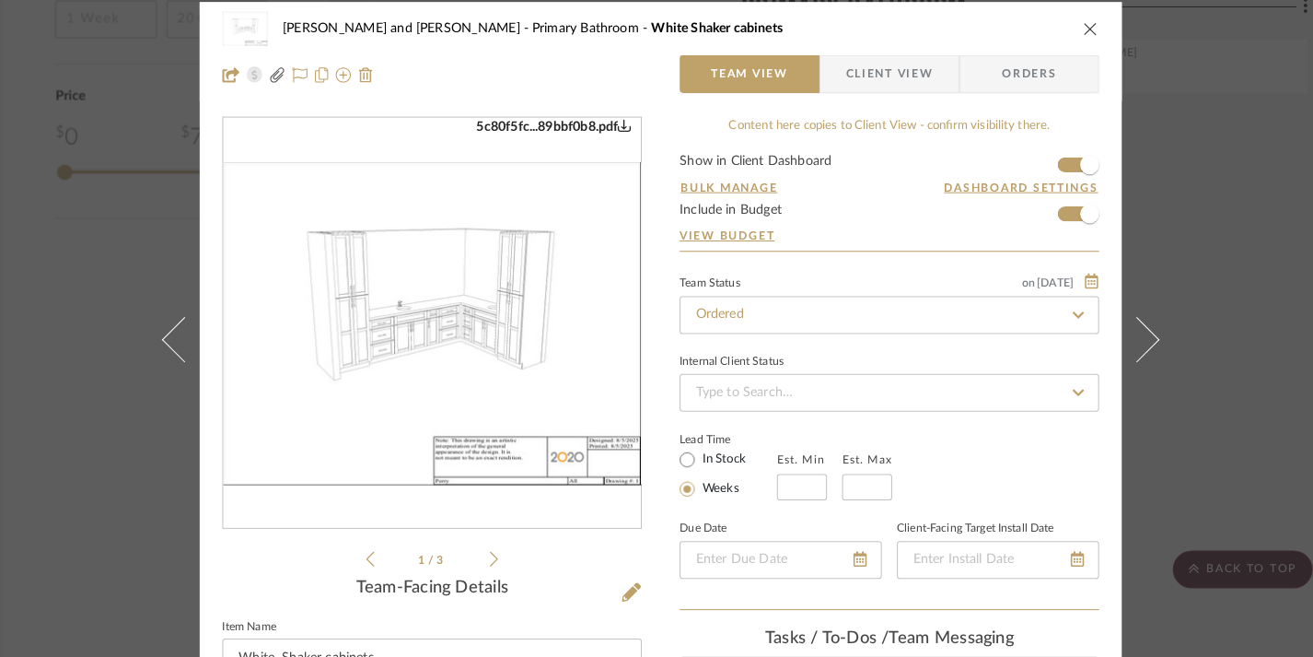
click at [1068, 32] on icon "close" at bounding box center [1075, 37] width 15 height 15
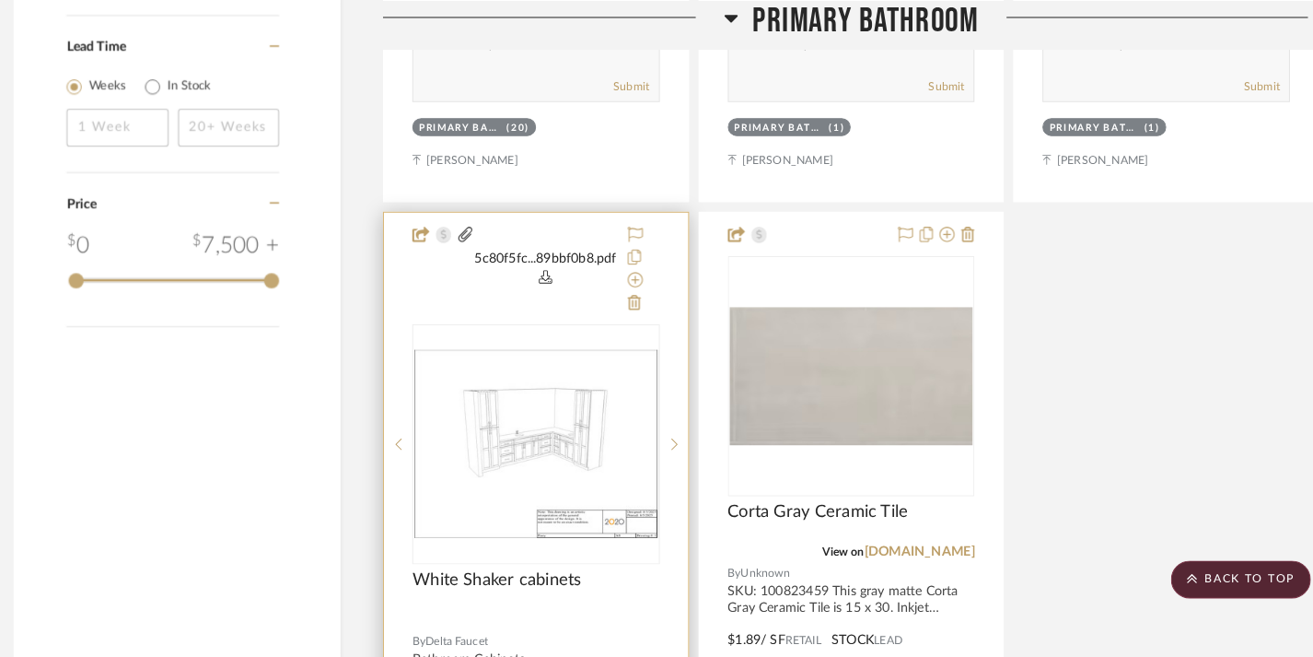
scroll to position [1974, 0]
click at [669, 433] on icon at bounding box center [672, 435] width 6 height 13
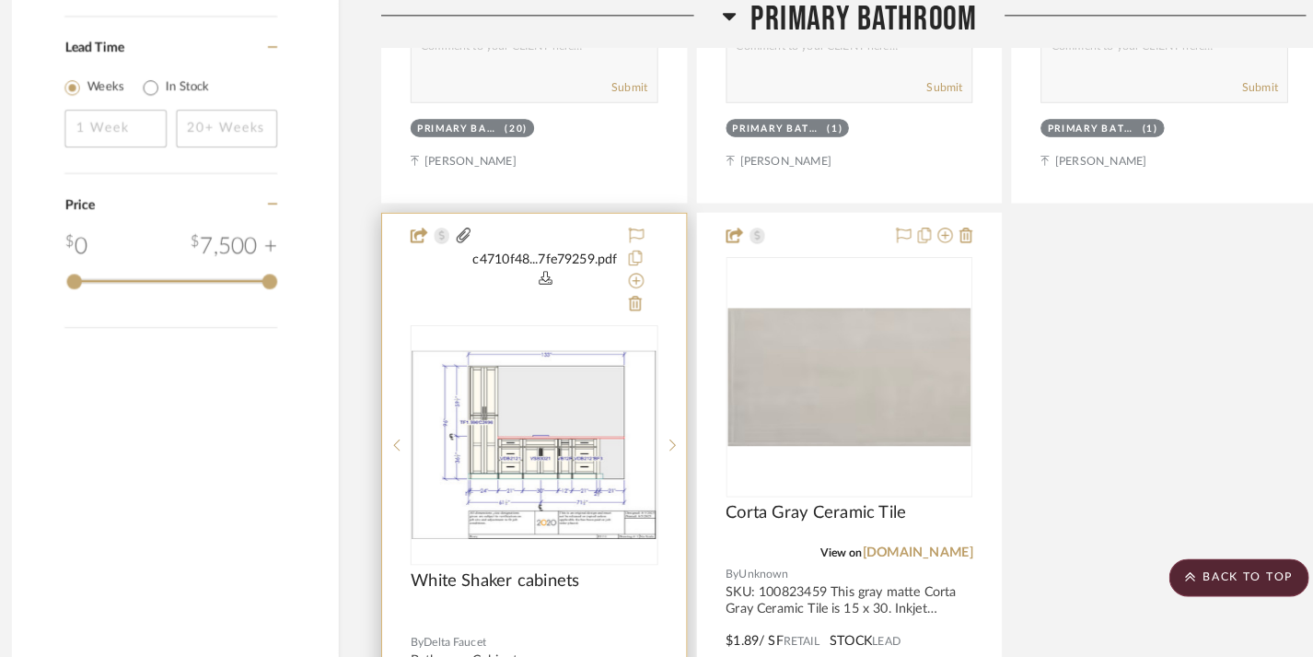
click at [564, 439] on img "1" at bounding box center [537, 434] width 238 height 183
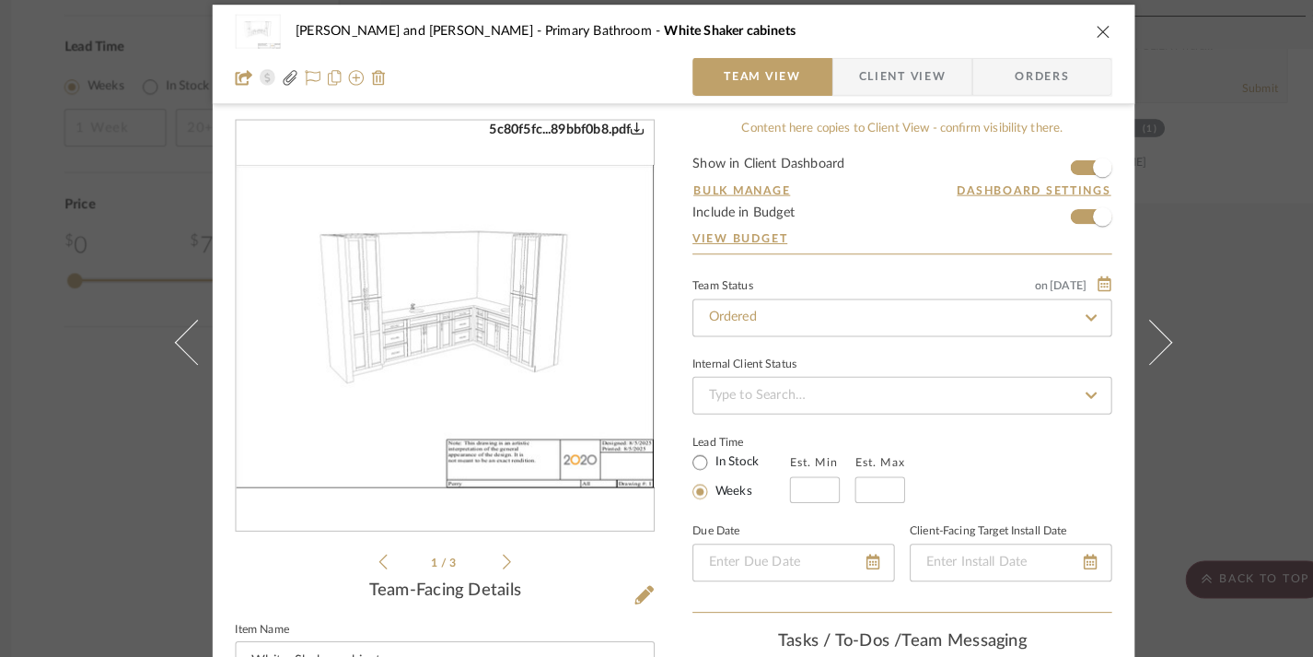
scroll to position [11, 0]
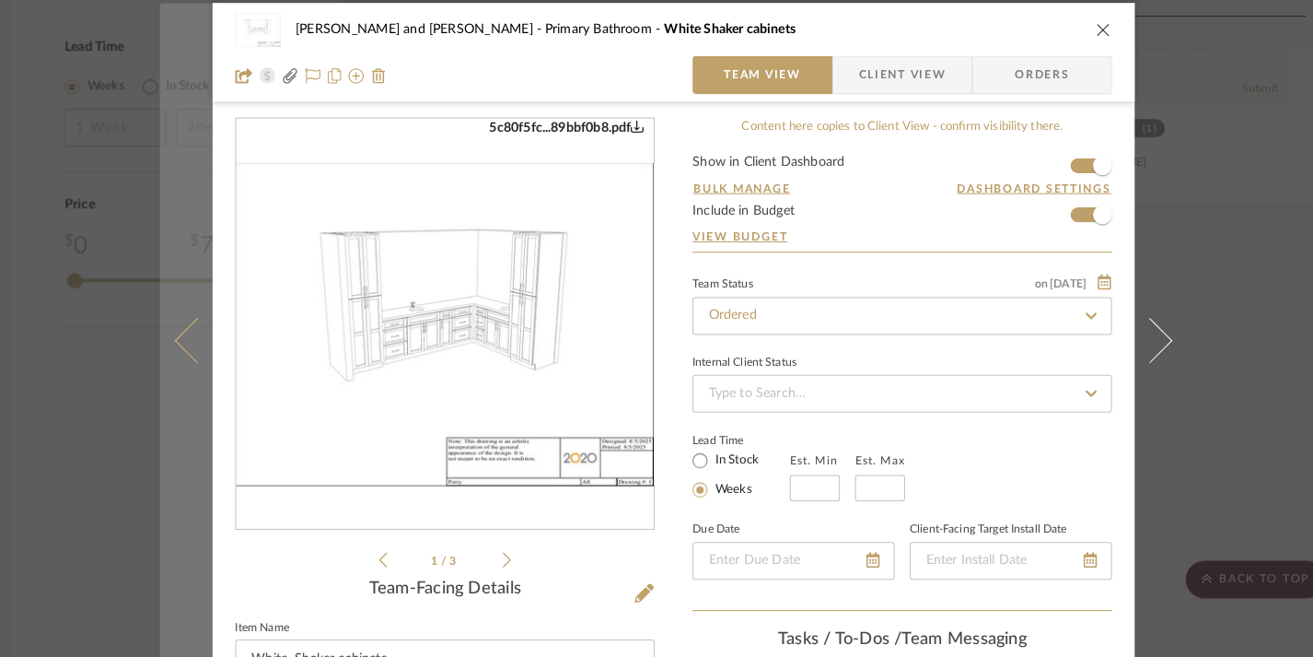
click at [174, 339] on icon at bounding box center [192, 330] width 44 height 44
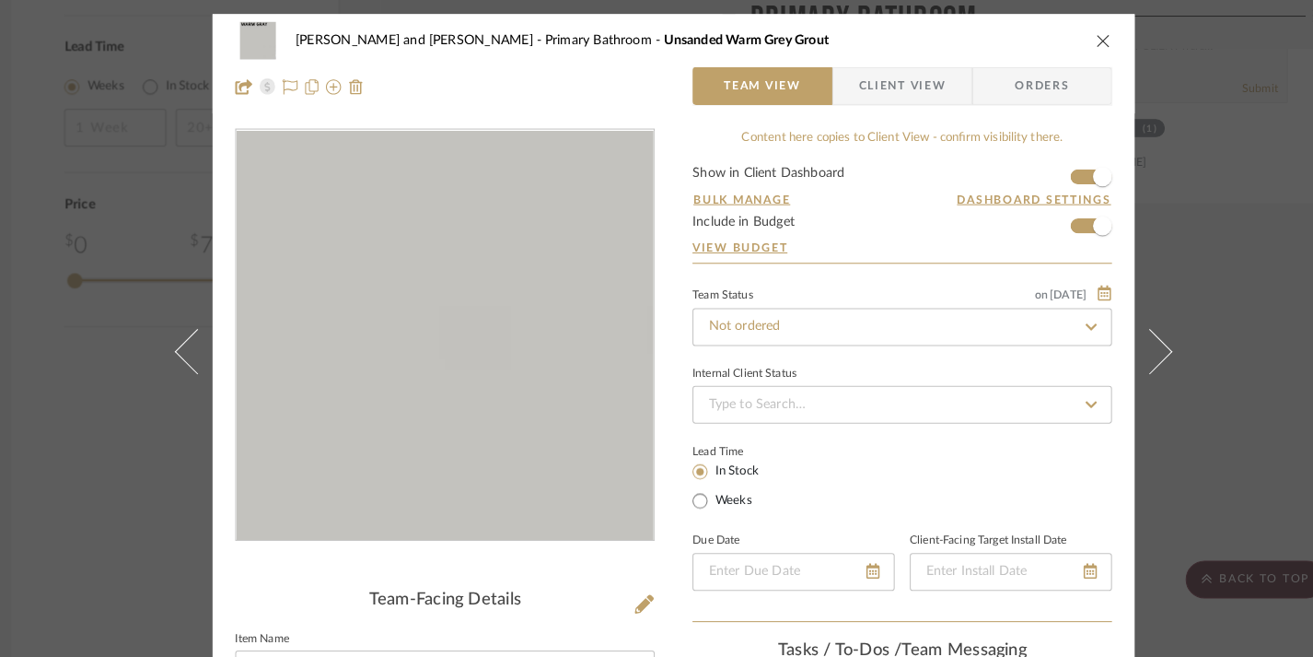
scroll to position [0, 0]
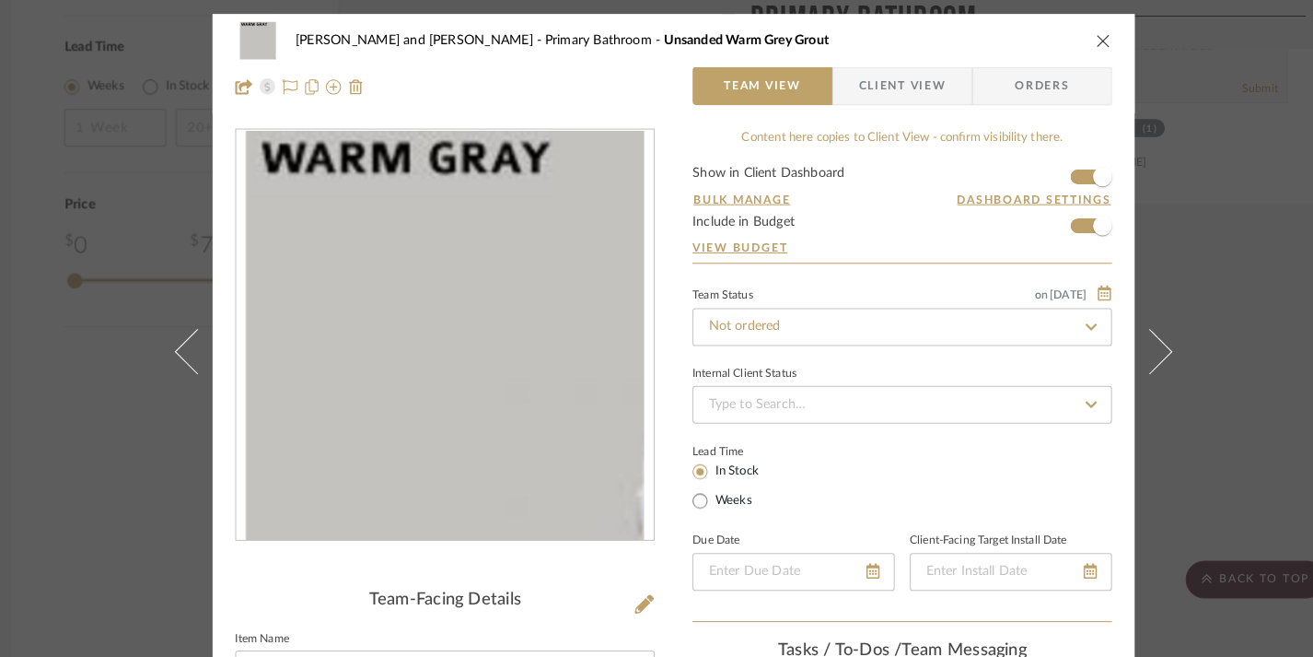
click at [1068, 40] on icon "close" at bounding box center [1075, 39] width 15 height 15
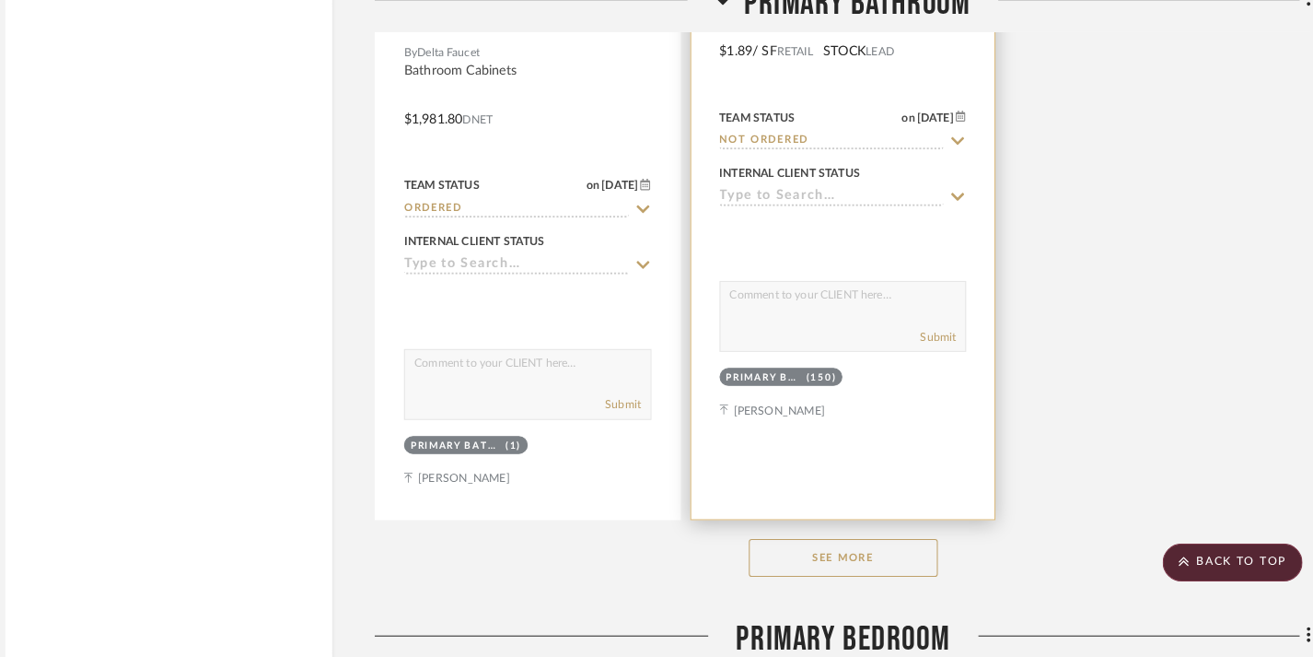
scroll to position [2536, 0]
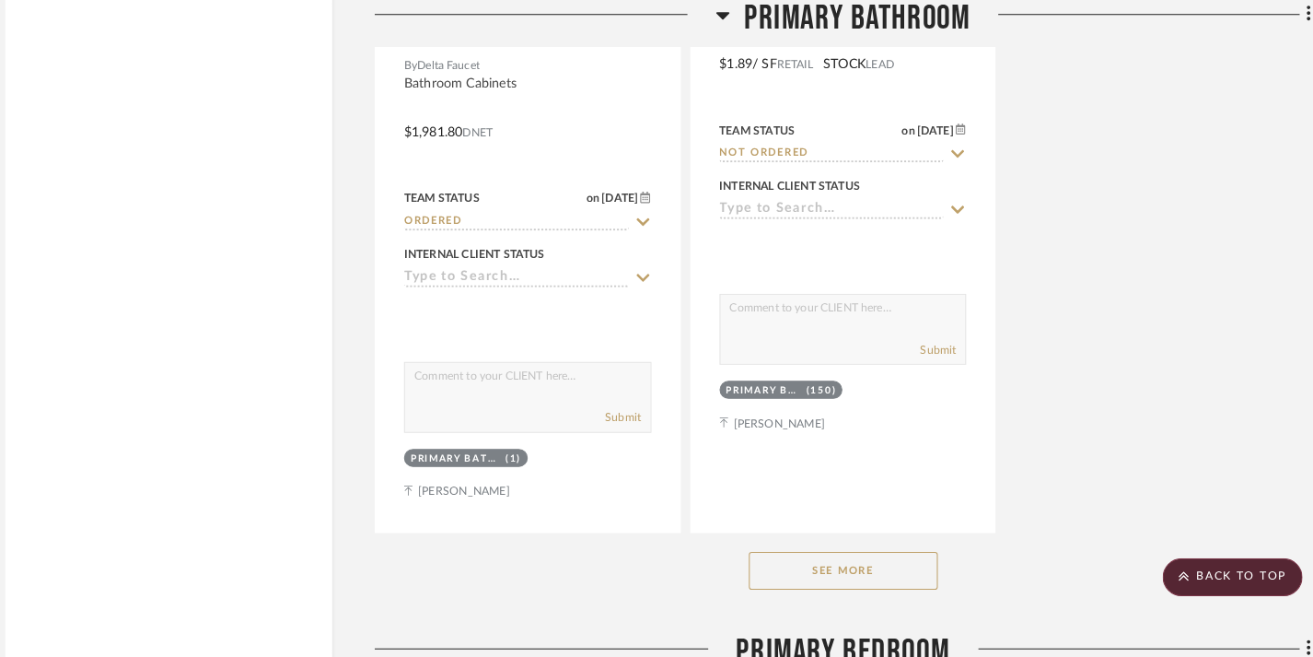
click at [809, 556] on button "See More" at bounding box center [844, 558] width 184 height 37
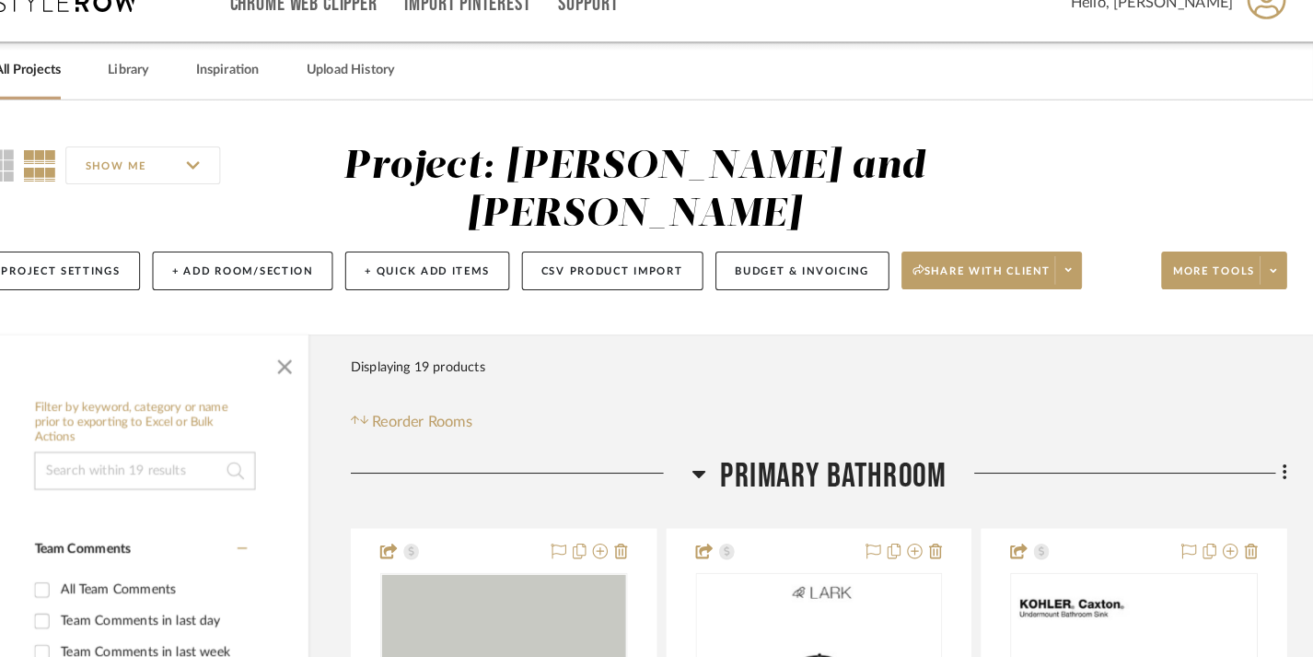
scroll to position [31, 13]
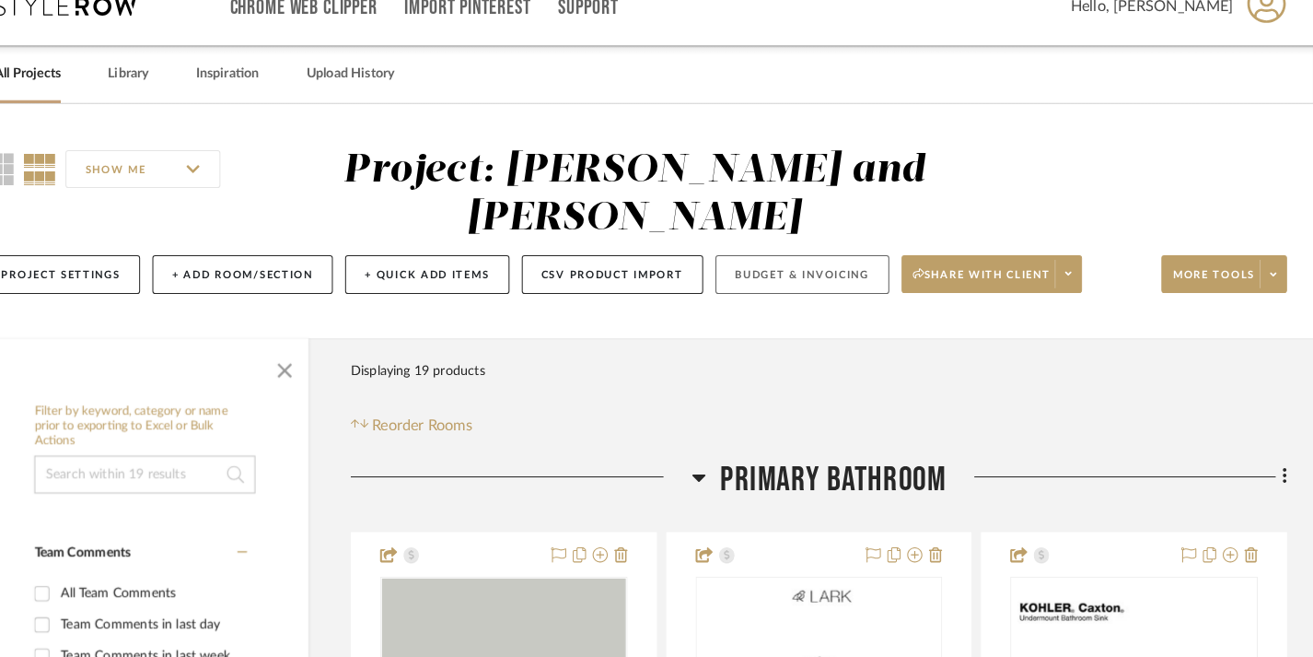
click at [788, 271] on button "Budget & Invoicing" at bounding box center [814, 268] width 169 height 38
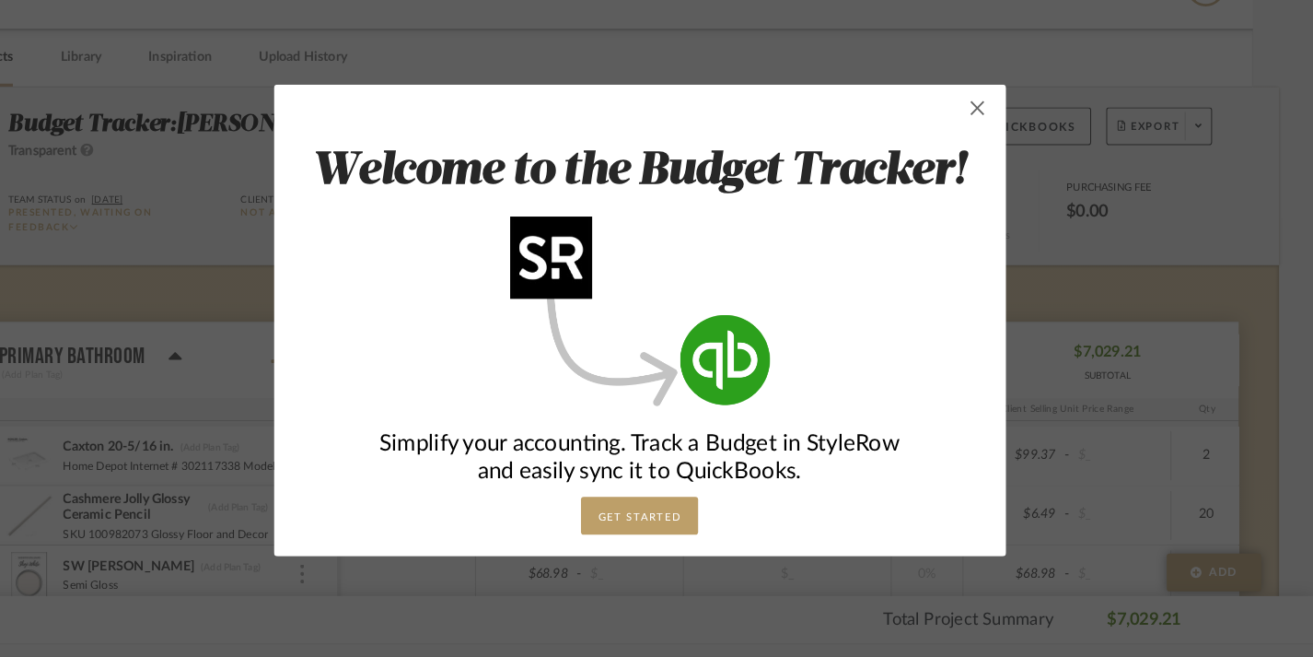
click at [968, 109] on span "button" at bounding box center [986, 121] width 37 height 37
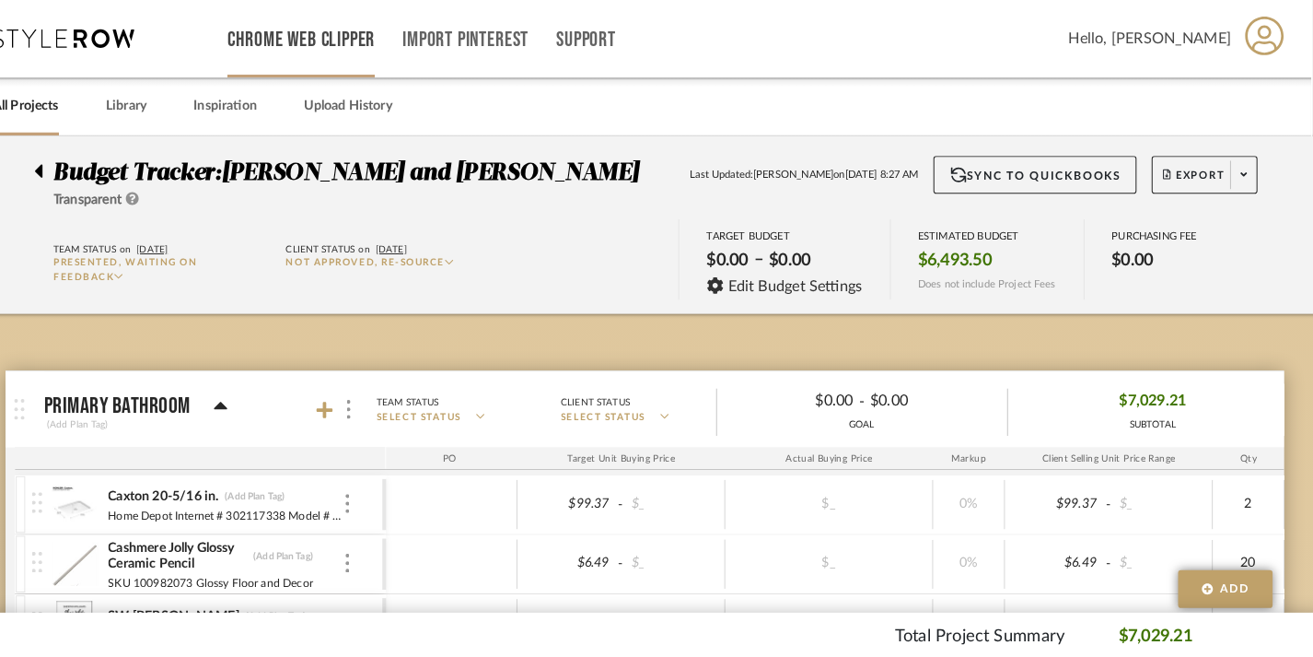
scroll to position [0, 13]
click at [440, 37] on link "Import Pinterest" at bounding box center [475, 39] width 123 height 16
